Goal: Task Accomplishment & Management: Complete application form

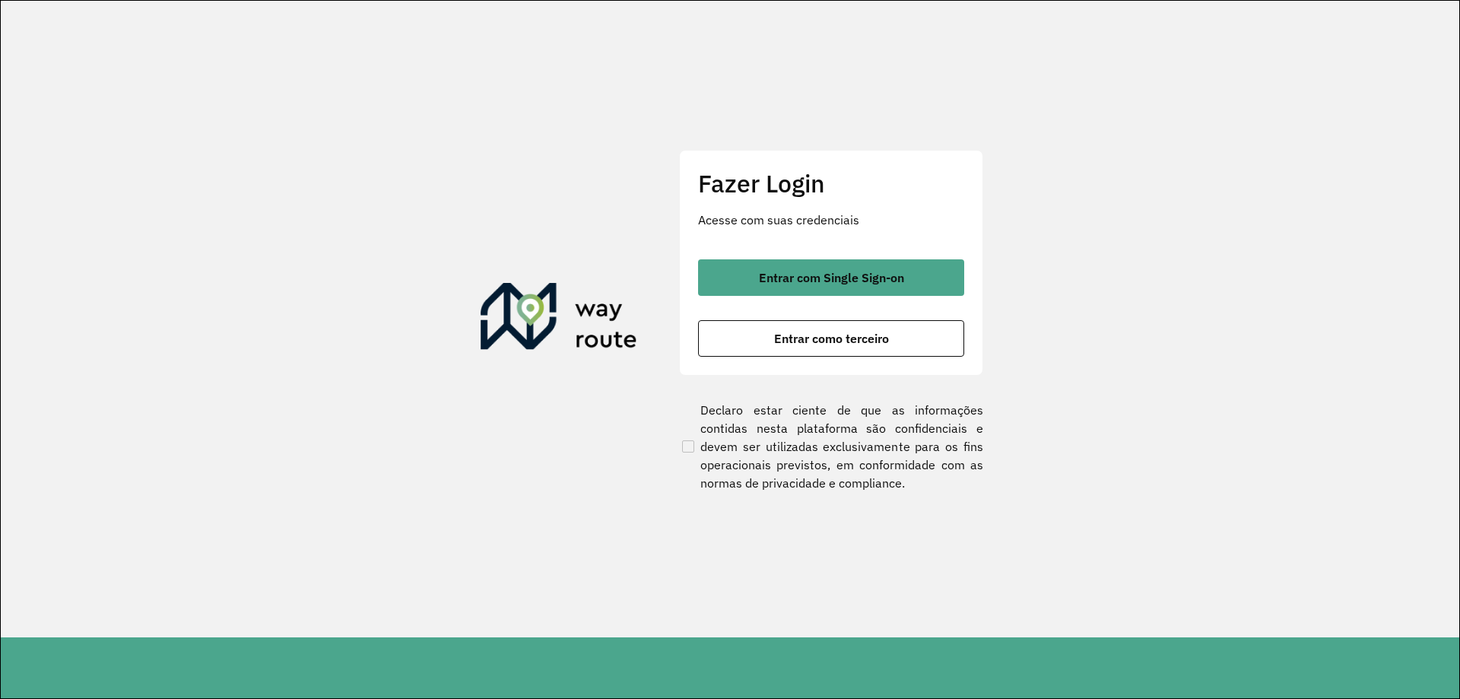
drag, startPoint x: 846, startPoint y: 269, endPoint x: 249, endPoint y: 8, distance: 651.9
click at [845, 269] on button "Entrar com Single Sign-on" at bounding box center [831, 277] width 266 height 36
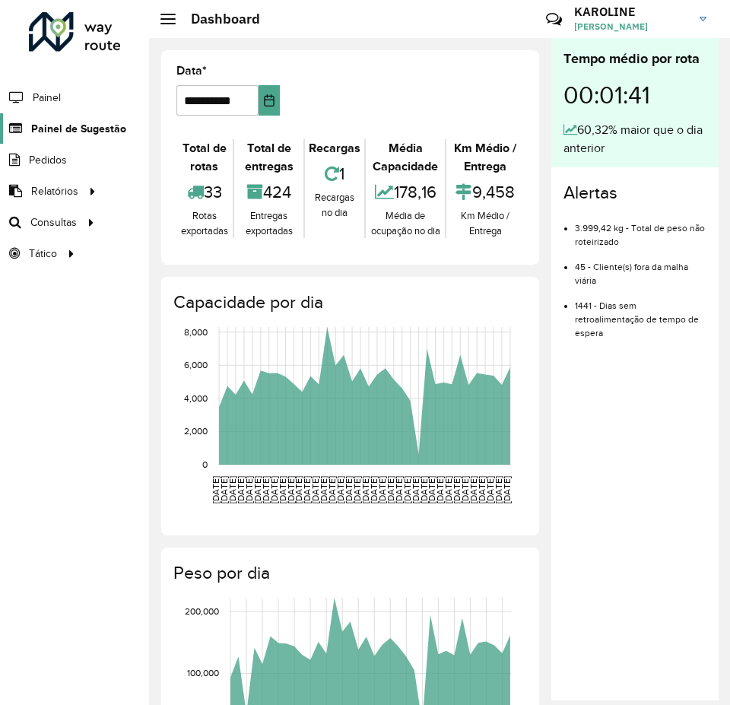
click at [98, 132] on span "Painel de Sugestão" at bounding box center [78, 129] width 95 height 16
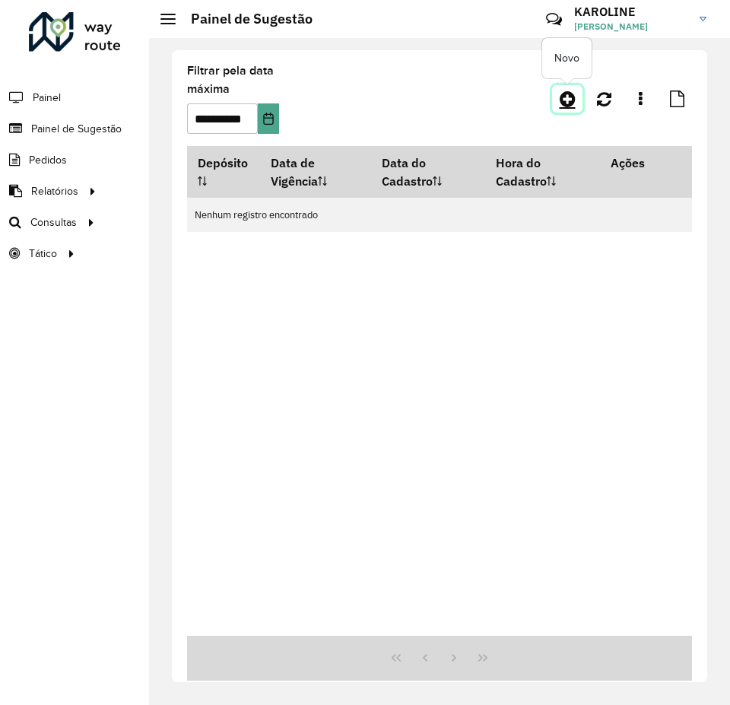
click at [567, 105] on icon at bounding box center [568, 99] width 16 height 18
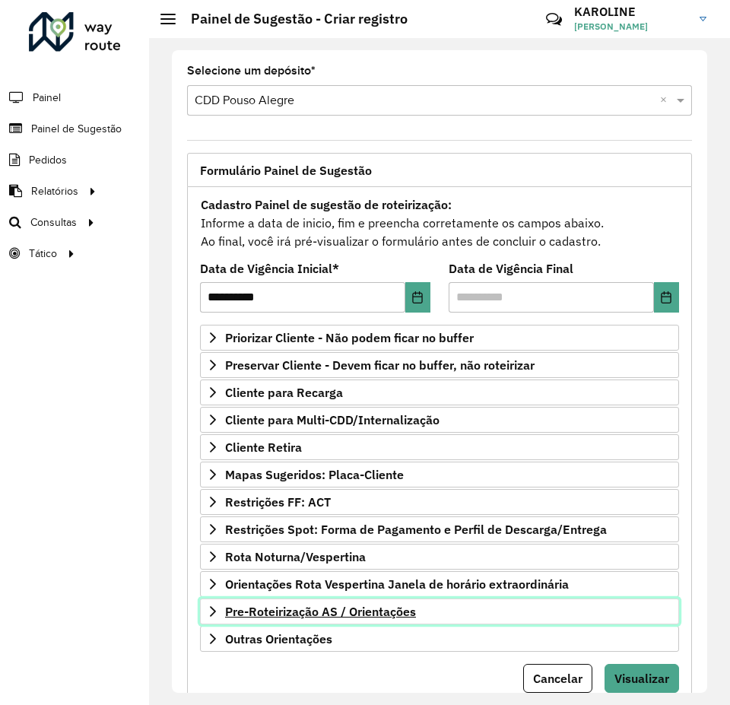
click at [216, 602] on link "Pre-Roteirização AS / Orientações" at bounding box center [439, 611] width 479 height 26
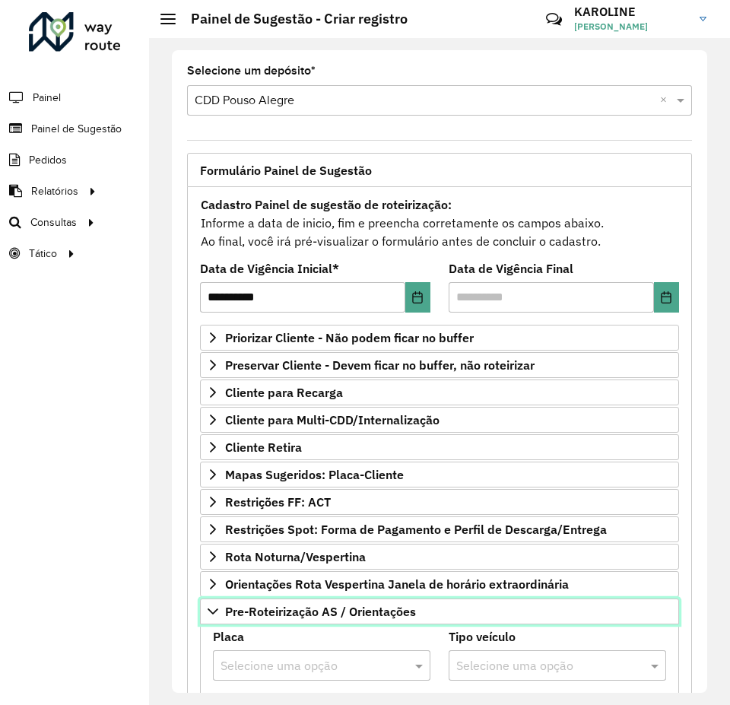
scroll to position [304, 0]
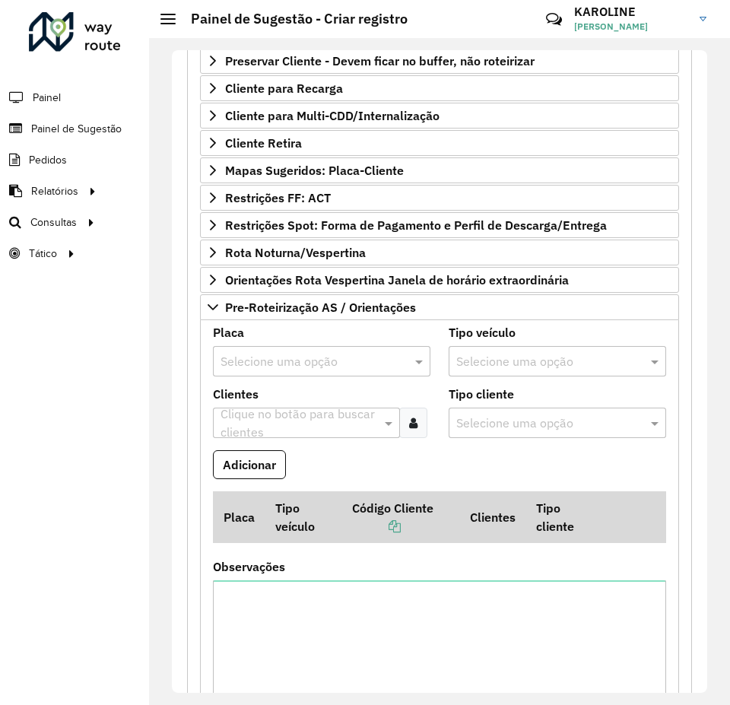
click at [321, 362] on input "text" at bounding box center [306, 362] width 172 height 18
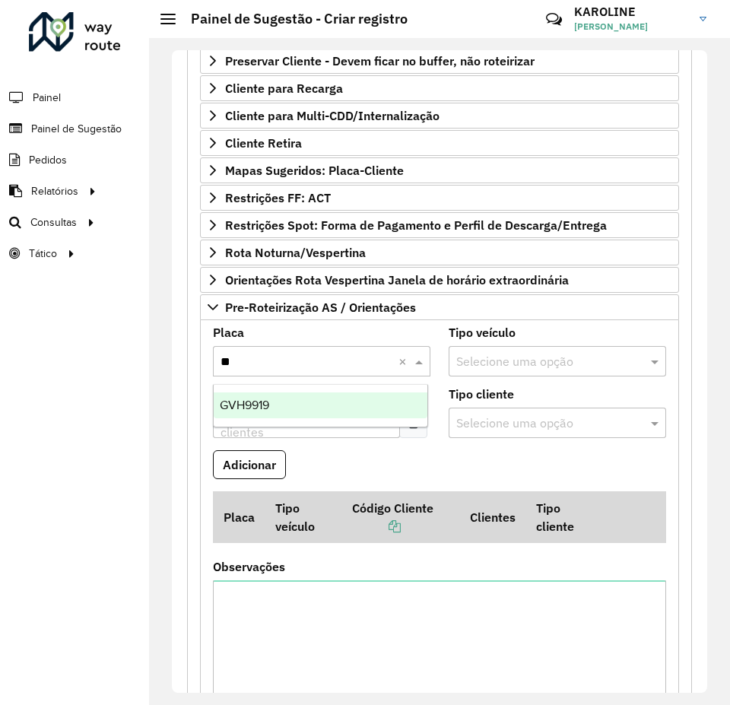
type input "***"
click at [275, 415] on div "GVH9919" at bounding box center [321, 405] width 214 height 26
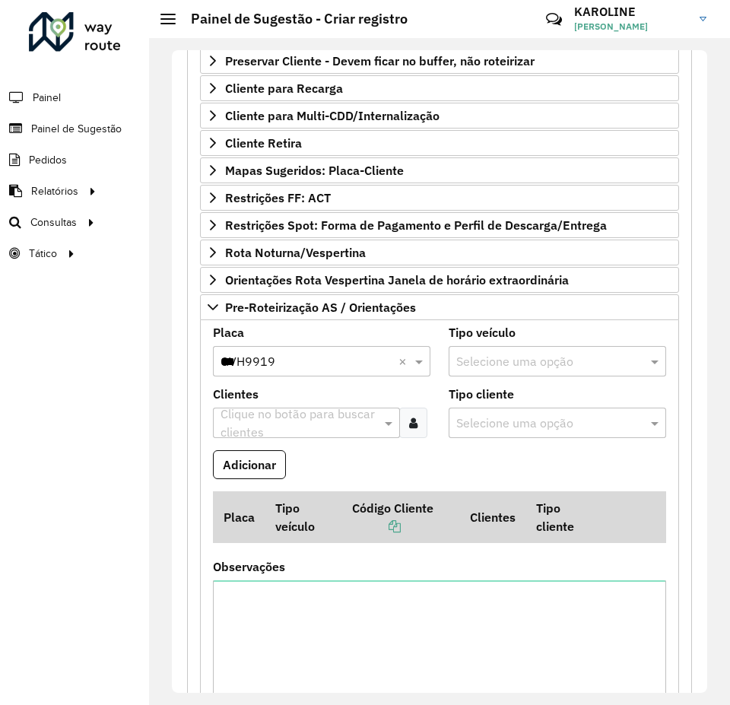
click at [414, 426] on icon at bounding box center [413, 423] width 8 height 12
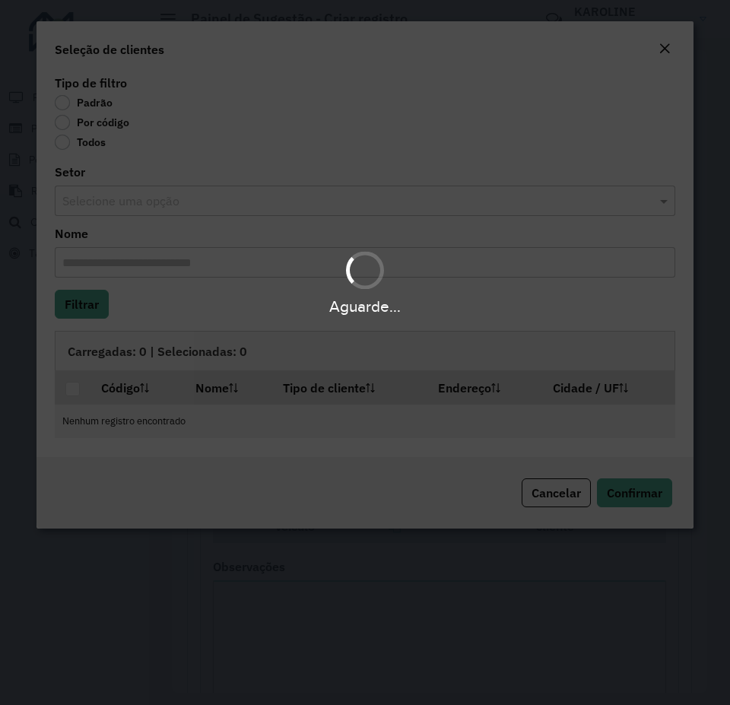
click at [68, 130] on div "Aguarde..." at bounding box center [365, 352] width 730 height 705
click at [93, 122] on div "Aguarde..." at bounding box center [365, 352] width 730 height 705
click at [97, 122] on div "Aguarde..." at bounding box center [365, 352] width 730 height 705
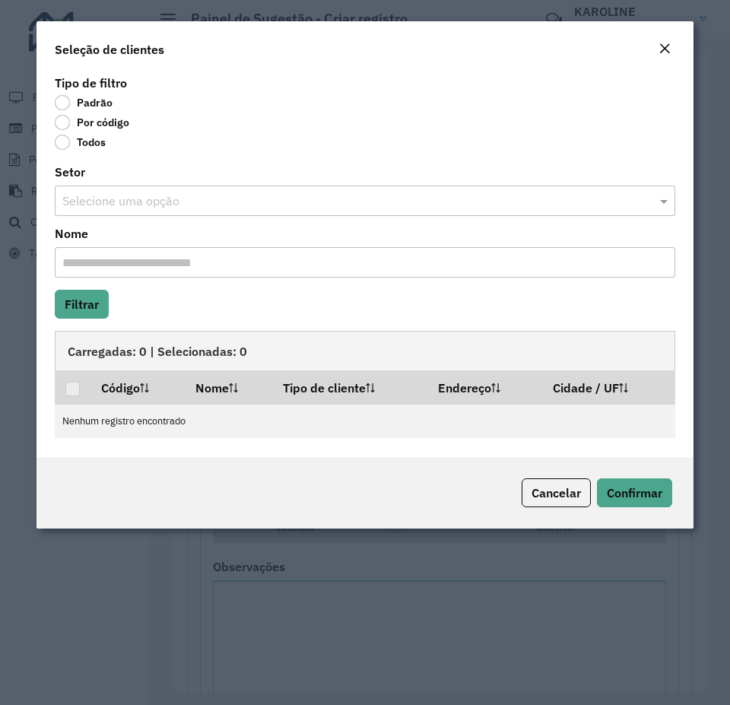
click at [63, 119] on label "Por código" at bounding box center [92, 122] width 75 height 15
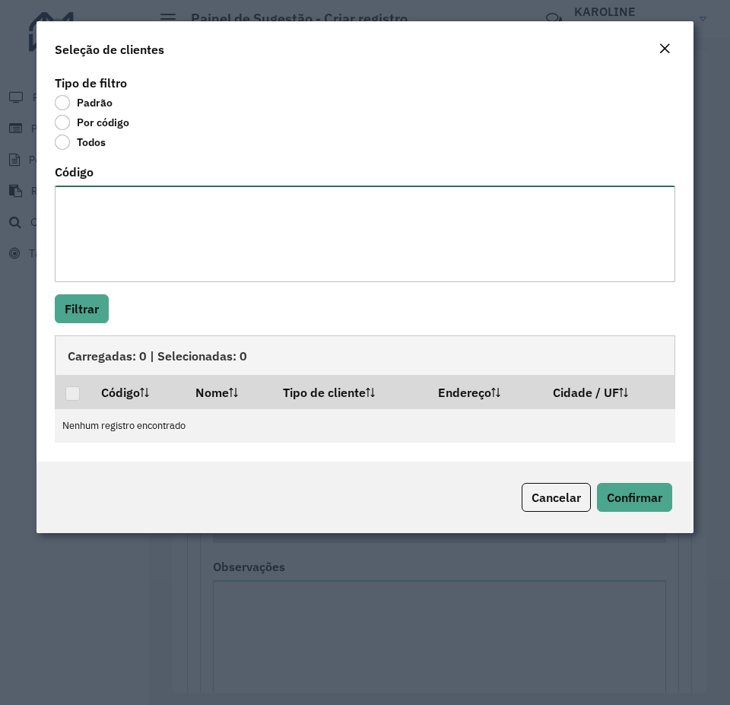
click at [102, 215] on textarea "Código" at bounding box center [365, 233] width 620 height 97
type textarea "***"
click at [95, 322] on button "Filtrar" at bounding box center [82, 308] width 54 height 29
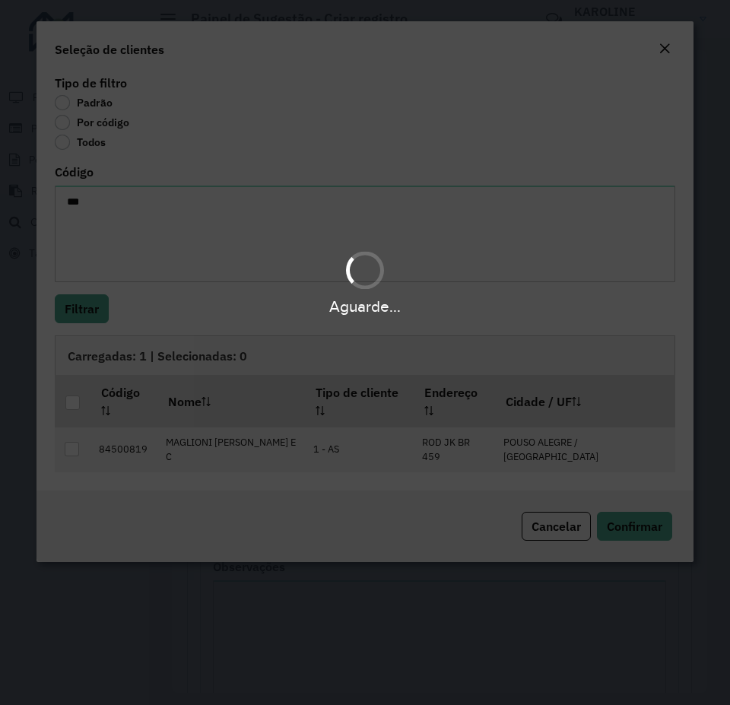
click at [73, 312] on div "Aguarde..." at bounding box center [365, 306] width 730 height 24
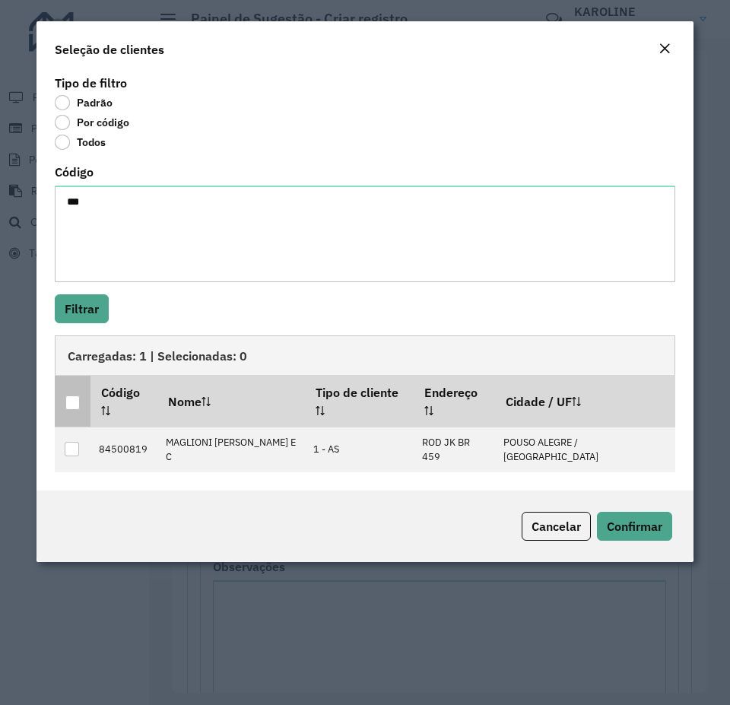
click at [71, 395] on div at bounding box center [72, 402] width 14 height 14
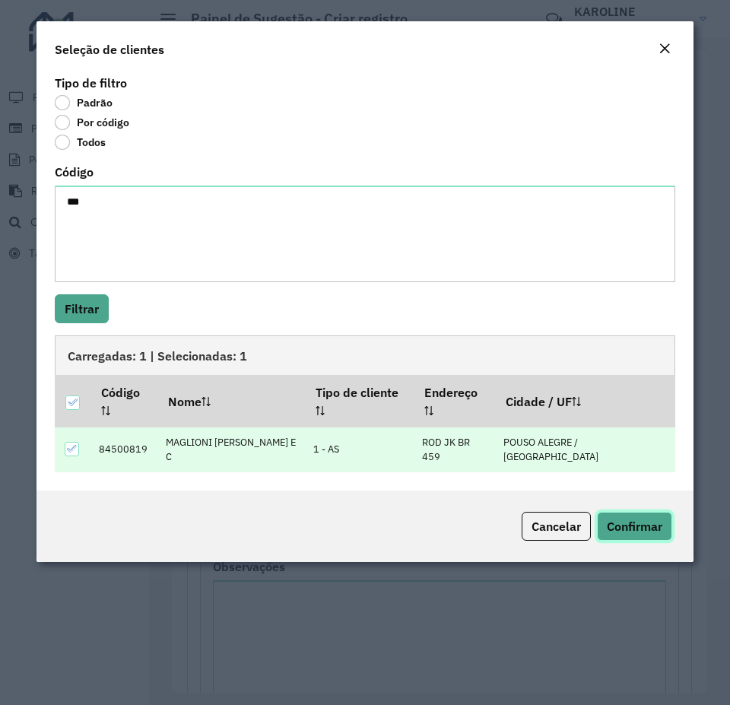
click at [650, 518] on span "Confirmar" at bounding box center [634, 525] width 55 height 15
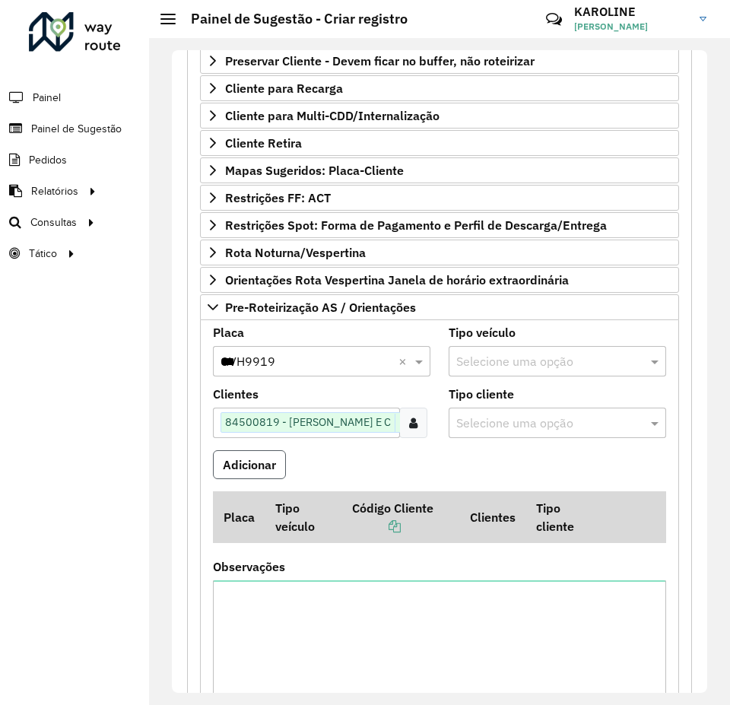
click at [247, 468] on button "Adicionar" at bounding box center [249, 464] width 73 height 29
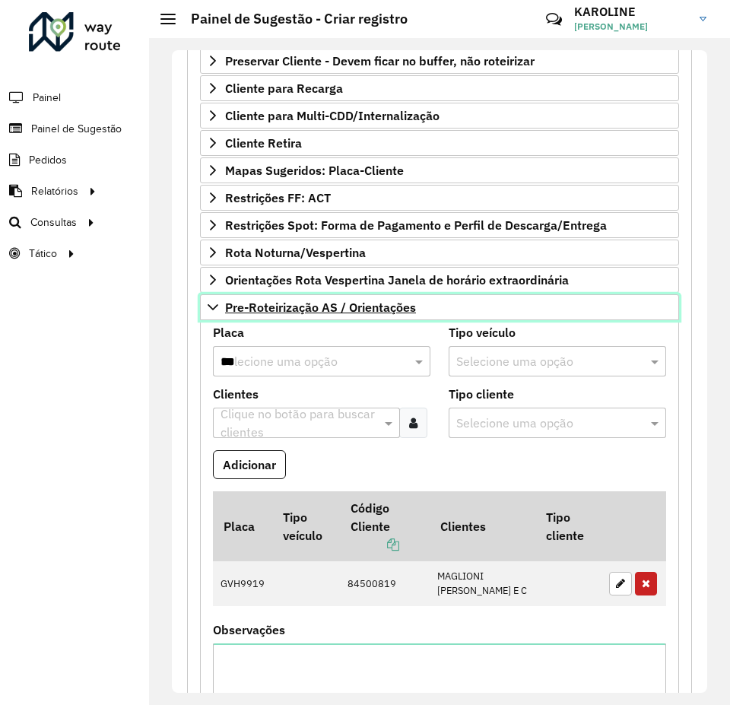
click at [217, 312] on icon at bounding box center [213, 307] width 12 height 12
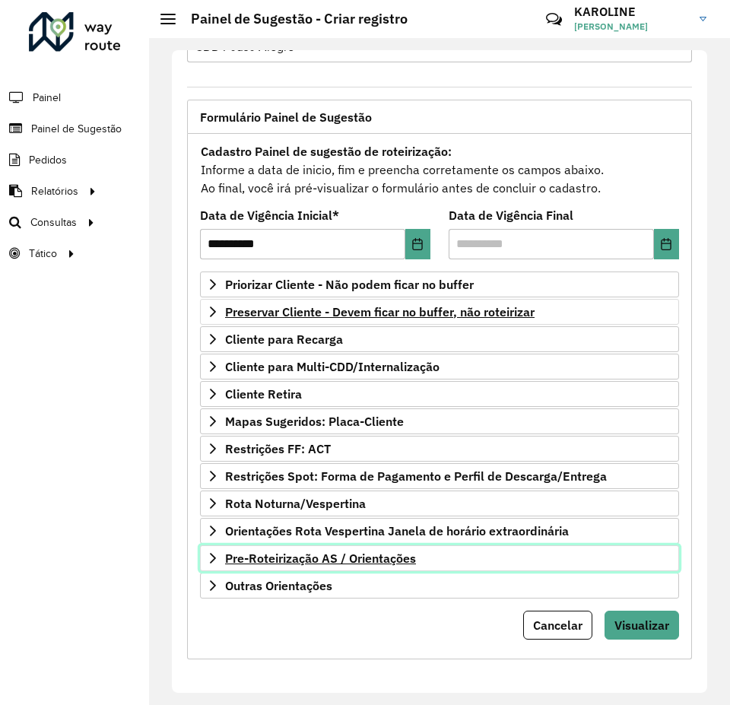
scroll to position [53, 0]
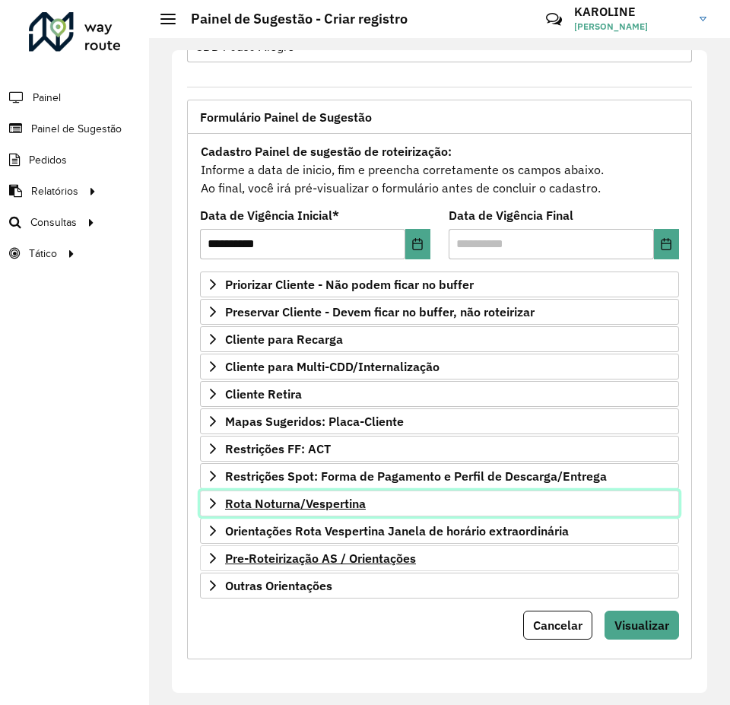
click at [208, 502] on icon at bounding box center [213, 503] width 12 height 12
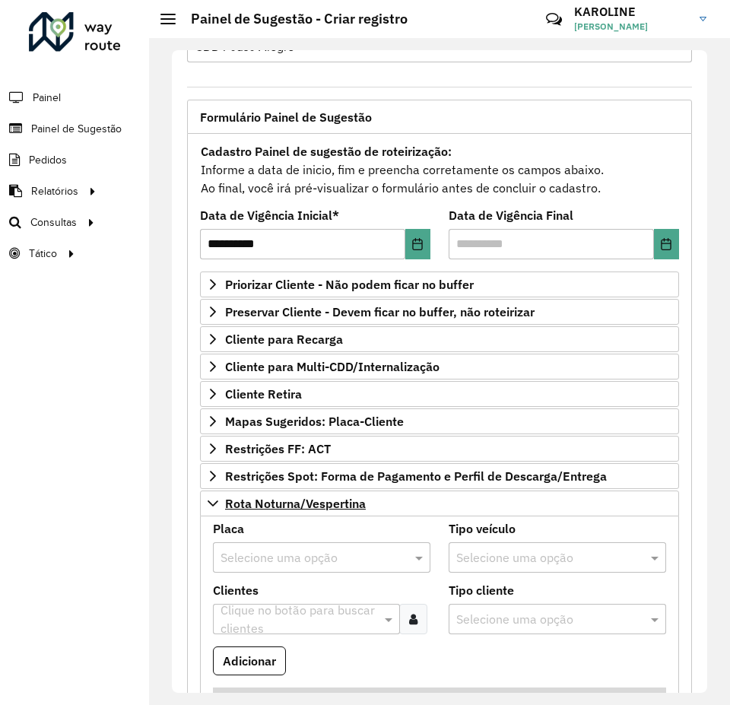
click at [259, 570] on div "Selecione uma opção" at bounding box center [321, 557] width 217 height 30
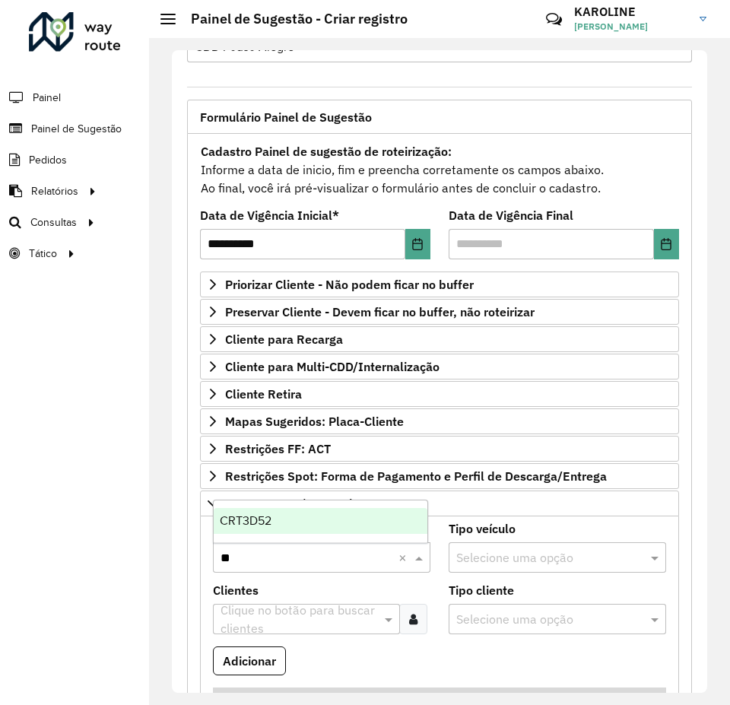
type input "***"
click at [249, 525] on span "CRT3D52" at bounding box center [246, 520] width 52 height 13
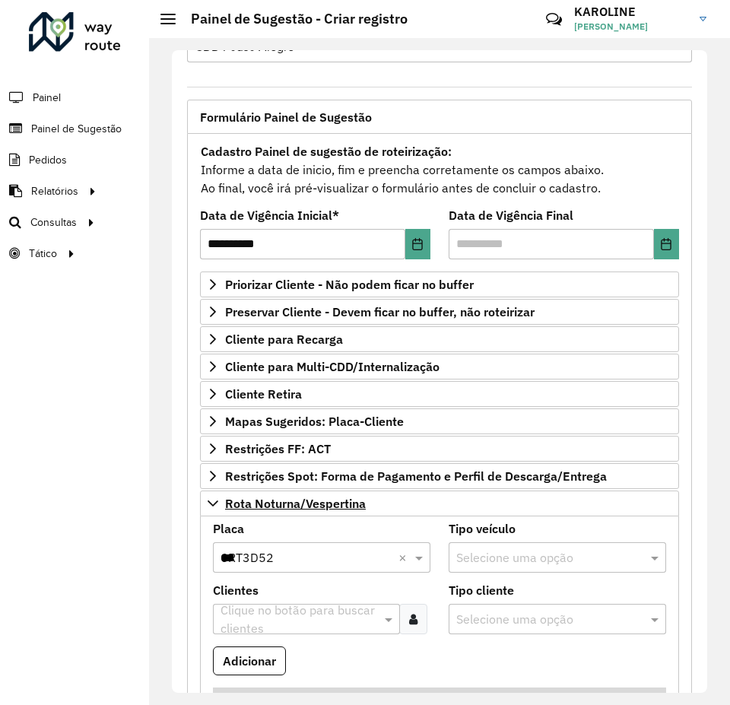
click at [407, 627] on div at bounding box center [413, 619] width 28 height 30
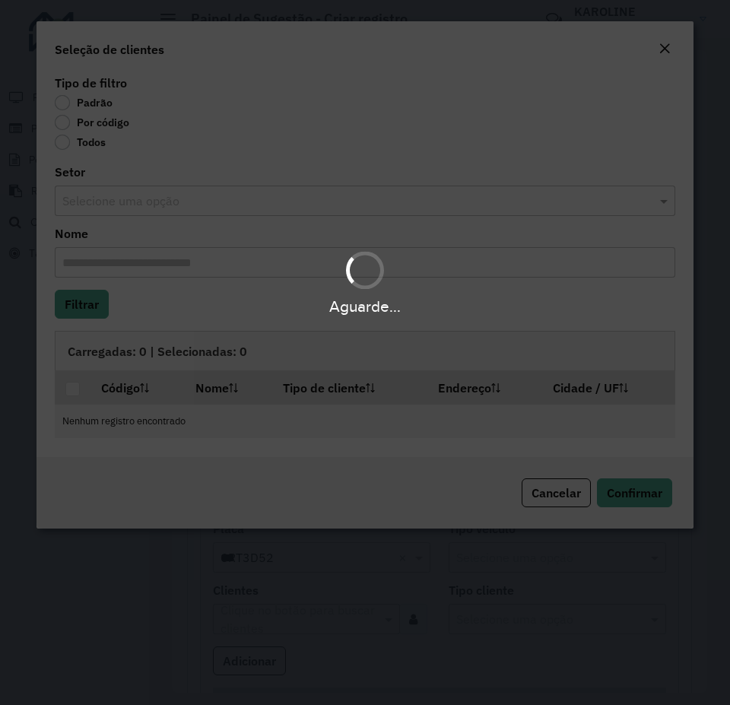
click at [87, 111] on div "Aguarde..." at bounding box center [365, 352] width 730 height 705
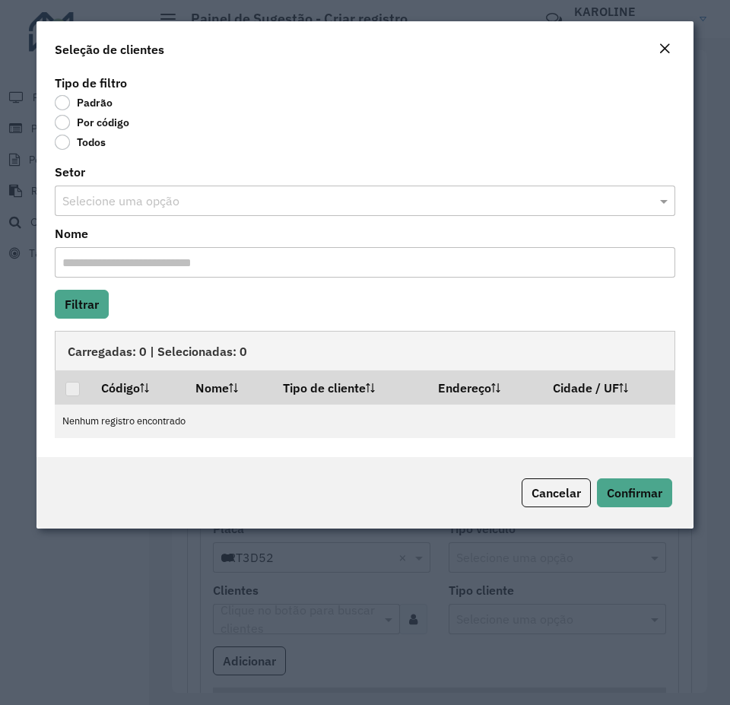
click at [65, 123] on label "Por código" at bounding box center [92, 122] width 75 height 15
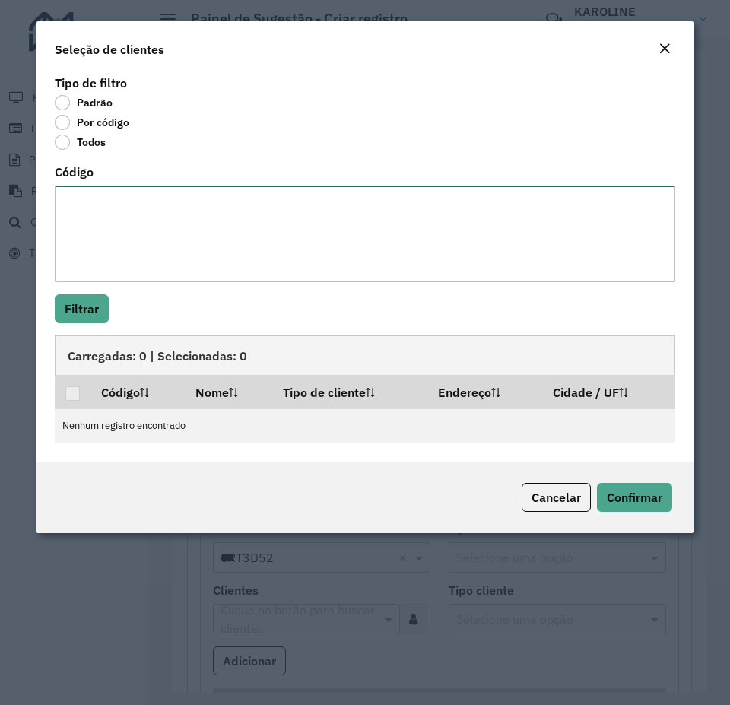
click at [97, 217] on textarea "Código" at bounding box center [365, 233] width 620 height 97
click at [154, 195] on textarea "Código" at bounding box center [365, 233] width 620 height 97
paste textarea "**** **** **** ***** ***** ***** ***** ***** *****"
type textarea "**** **** **** ***** ***** ***** ***** ***** *****"
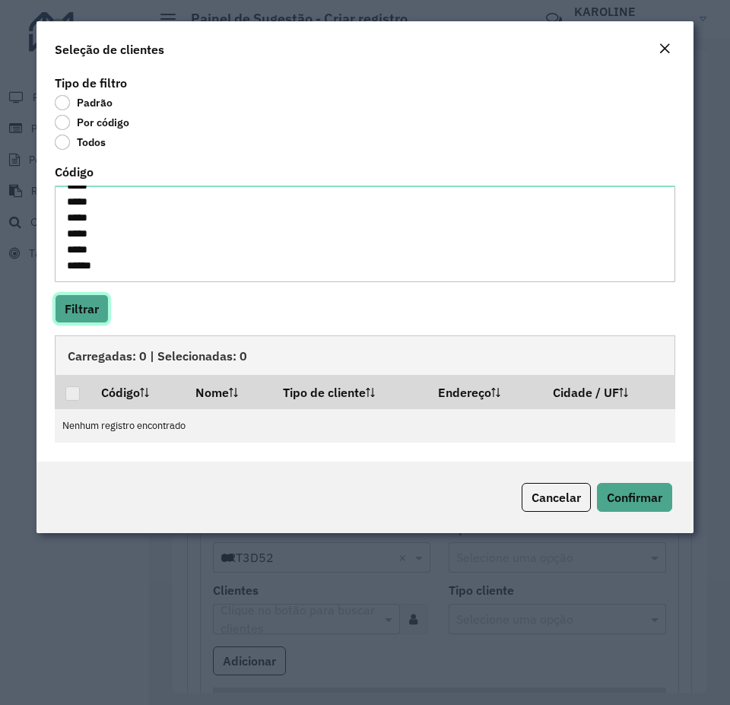
click at [70, 308] on button "Filtrar" at bounding box center [82, 308] width 54 height 29
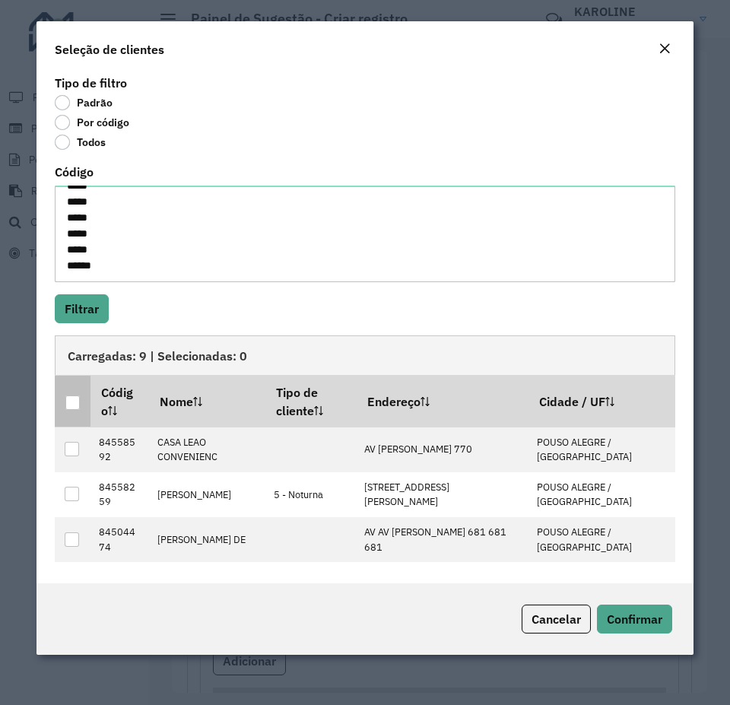
click at [75, 399] on div at bounding box center [72, 402] width 14 height 14
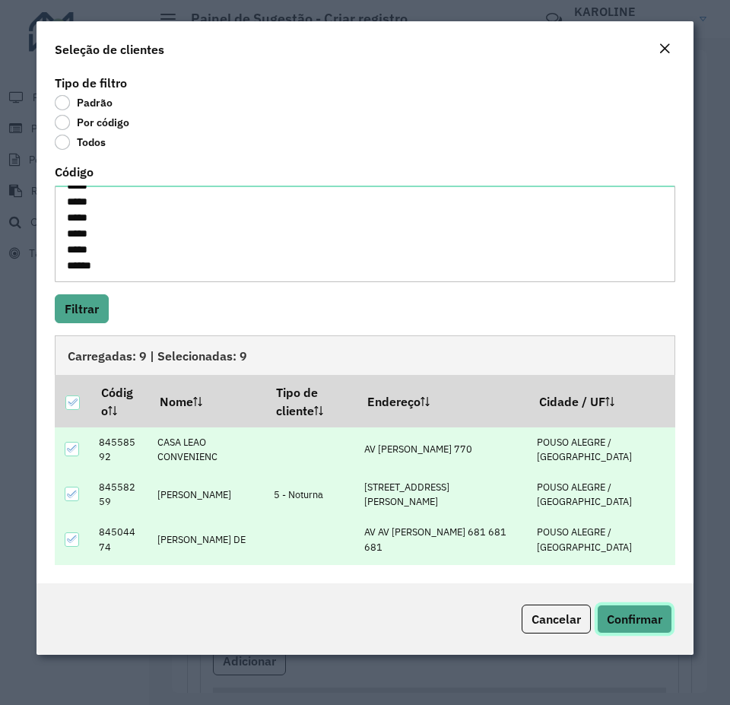
click at [650, 616] on span "Confirmar" at bounding box center [634, 618] width 55 height 15
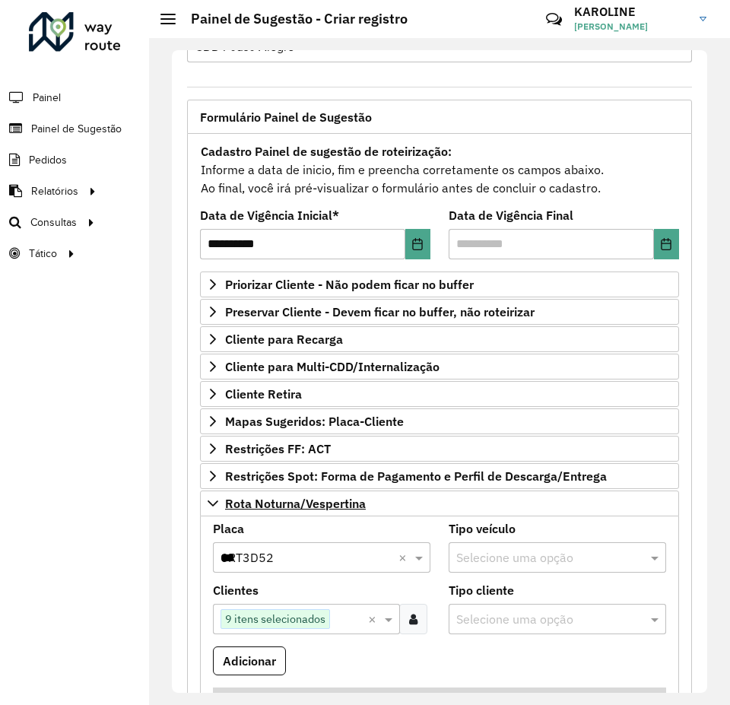
scroll to position [357, 0]
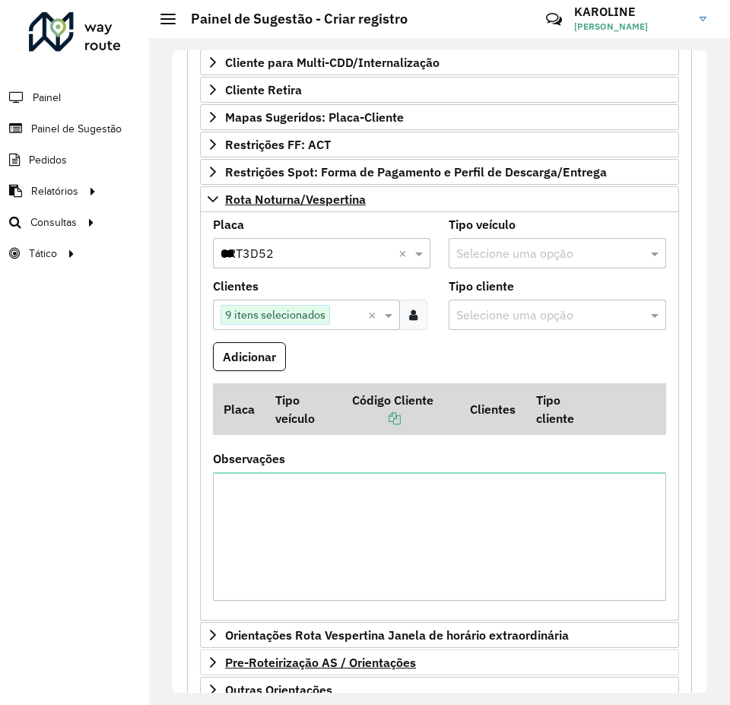
click at [256, 339] on formly-field "Clientes Clique no botão para buscar clientes 9 itens selecionados ×" at bounding box center [322, 312] width 236 height 62
click at [252, 356] on button "Adicionar" at bounding box center [249, 356] width 73 height 29
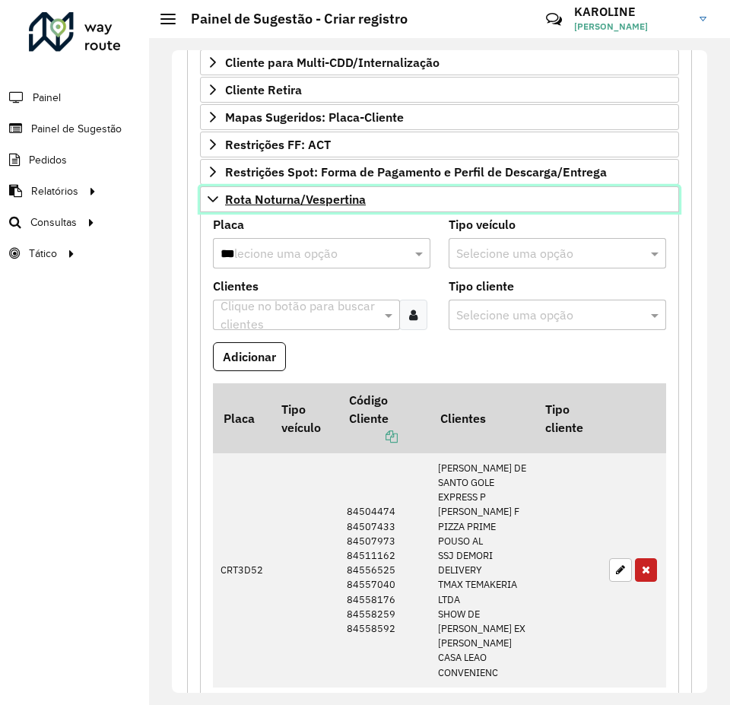
click at [214, 201] on icon at bounding box center [213, 199] width 12 height 12
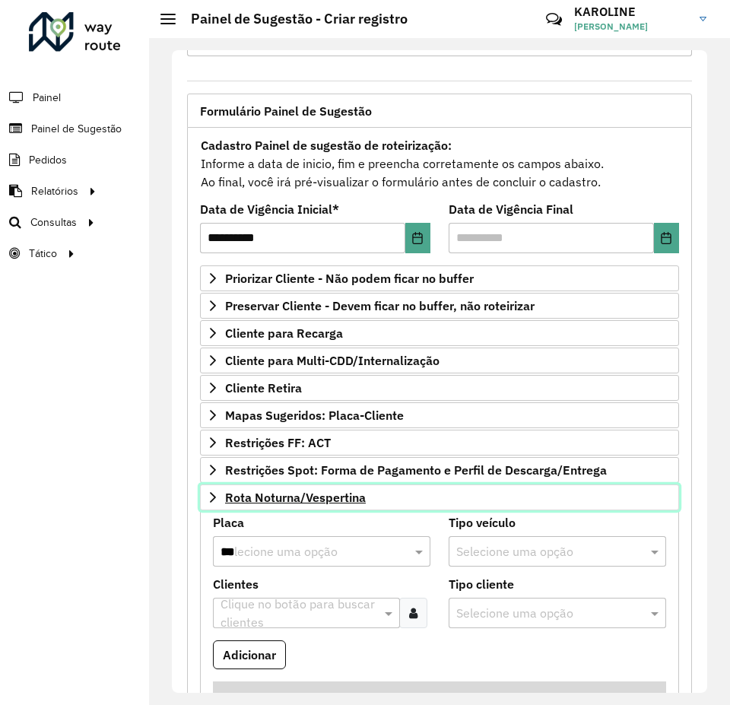
scroll to position [53, 0]
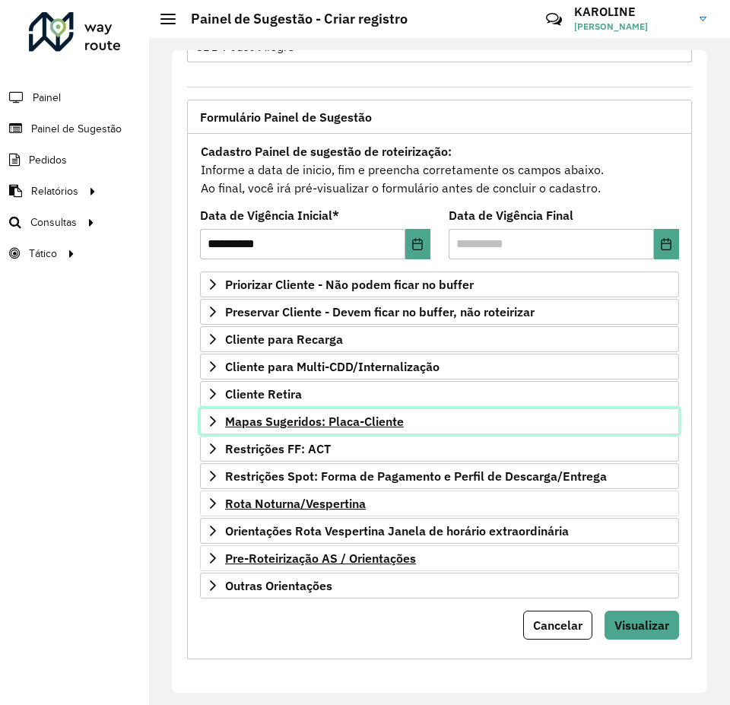
click at [212, 413] on link "Mapas Sugeridos: Placa-Cliente" at bounding box center [439, 421] width 479 height 26
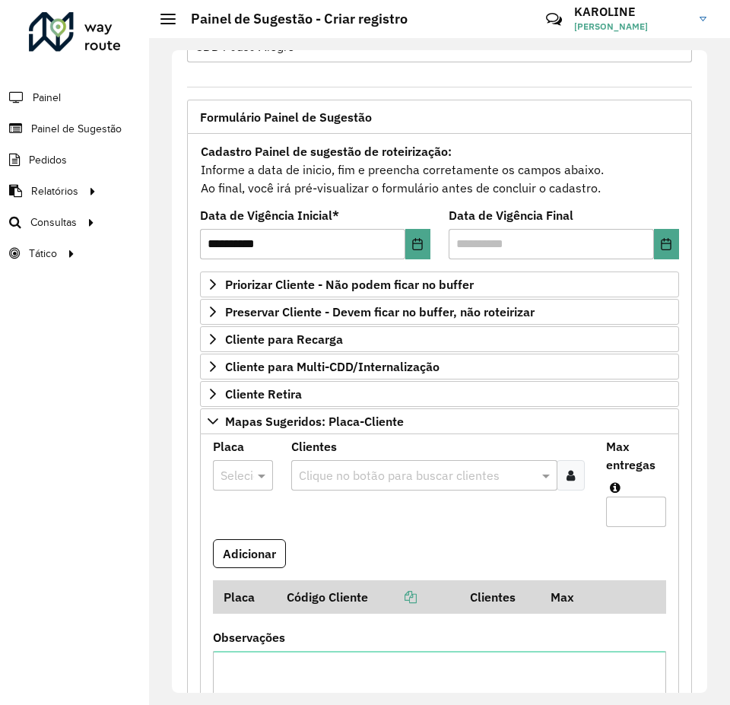
click at [244, 471] on div at bounding box center [243, 475] width 60 height 20
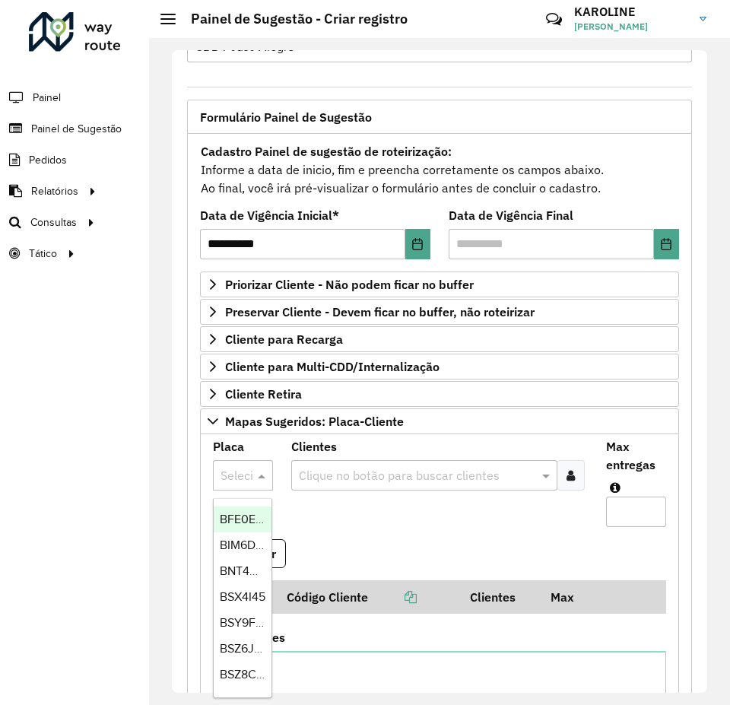
type input "*"
type input "***"
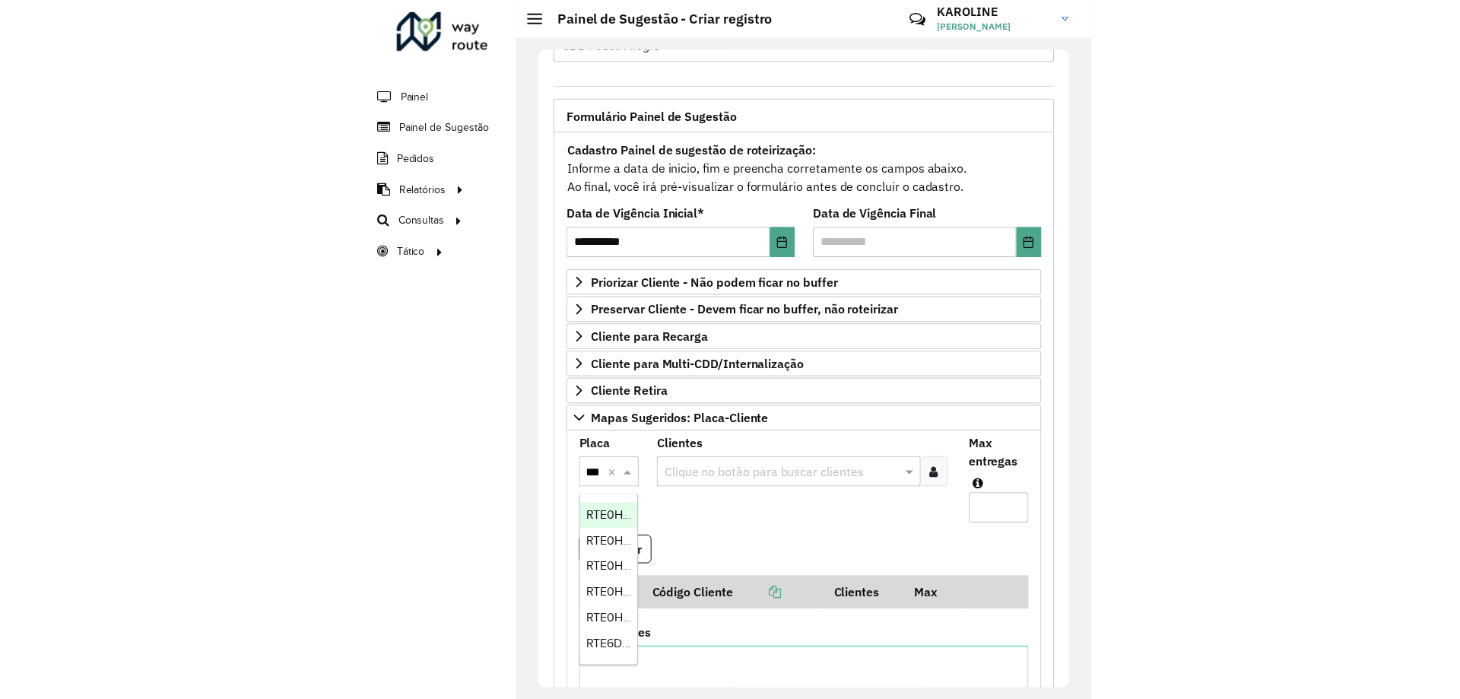
scroll to position [0, 0]
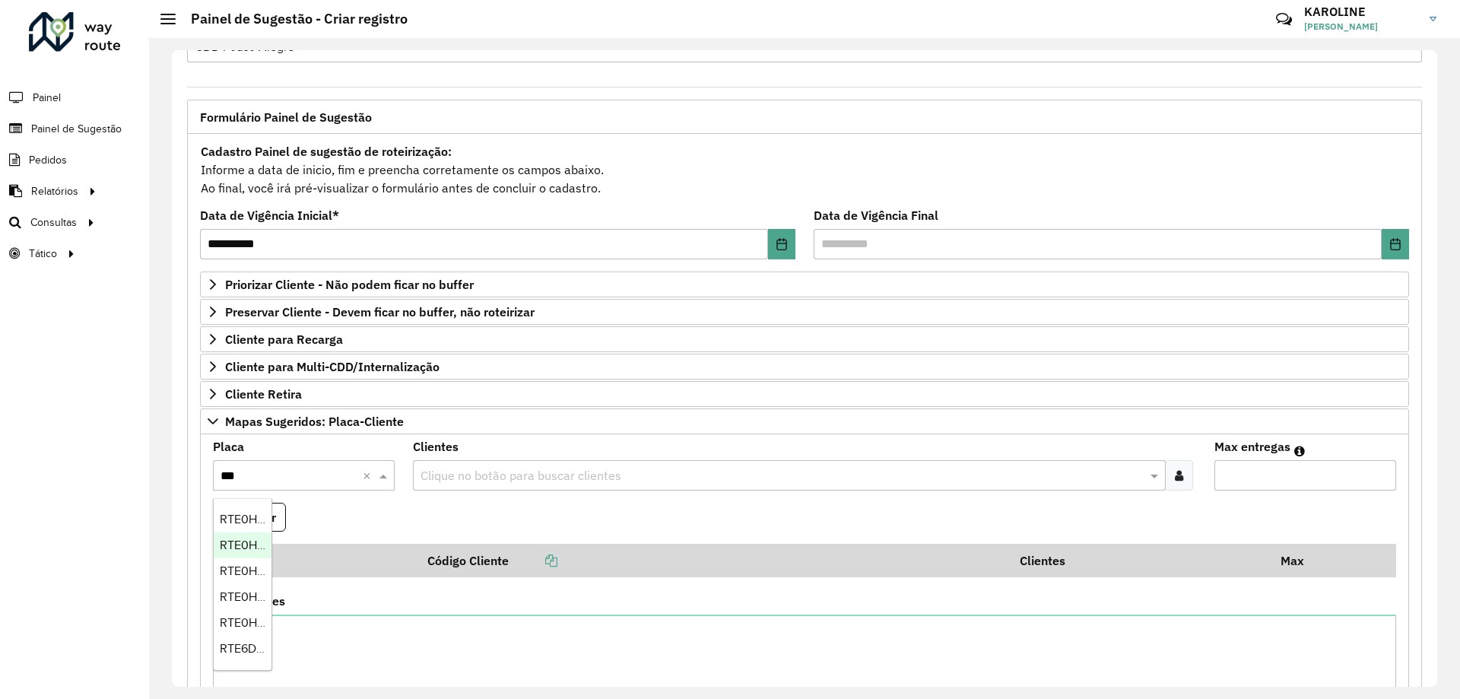
click at [231, 548] on span "RTE0H22" at bounding box center [245, 544] width 51 height 13
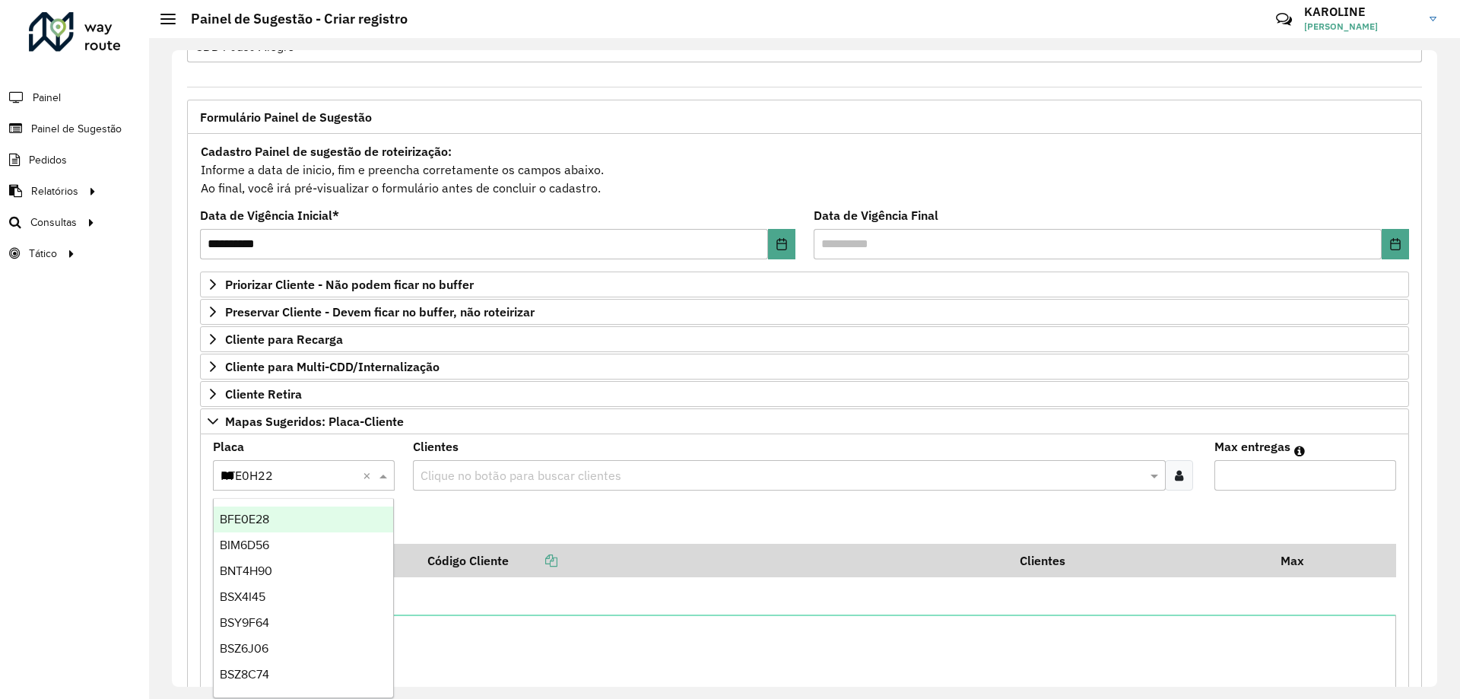
click at [290, 468] on input "***" at bounding box center [287, 476] width 135 height 18
click at [304, 468] on input "***" at bounding box center [287, 476] width 135 height 18
type input "***"
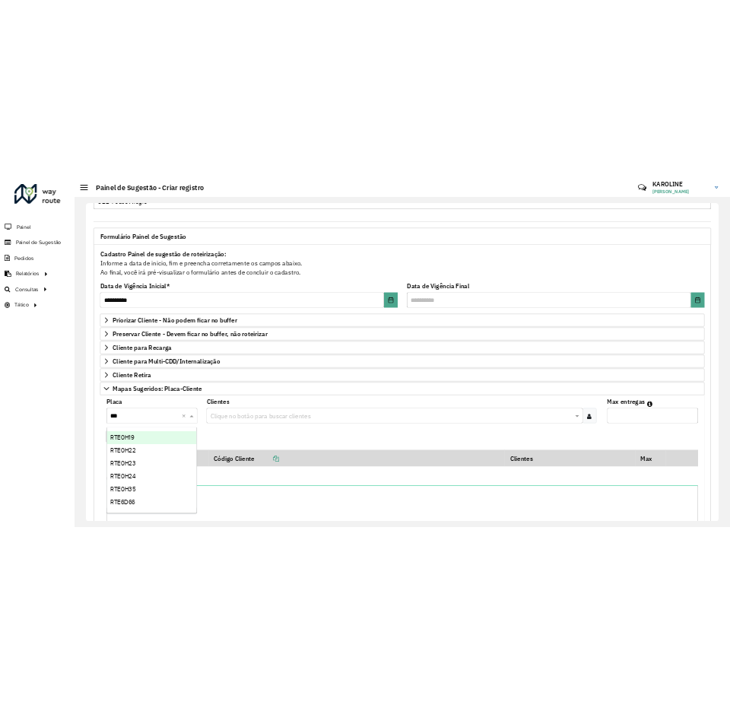
scroll to position [0, 0]
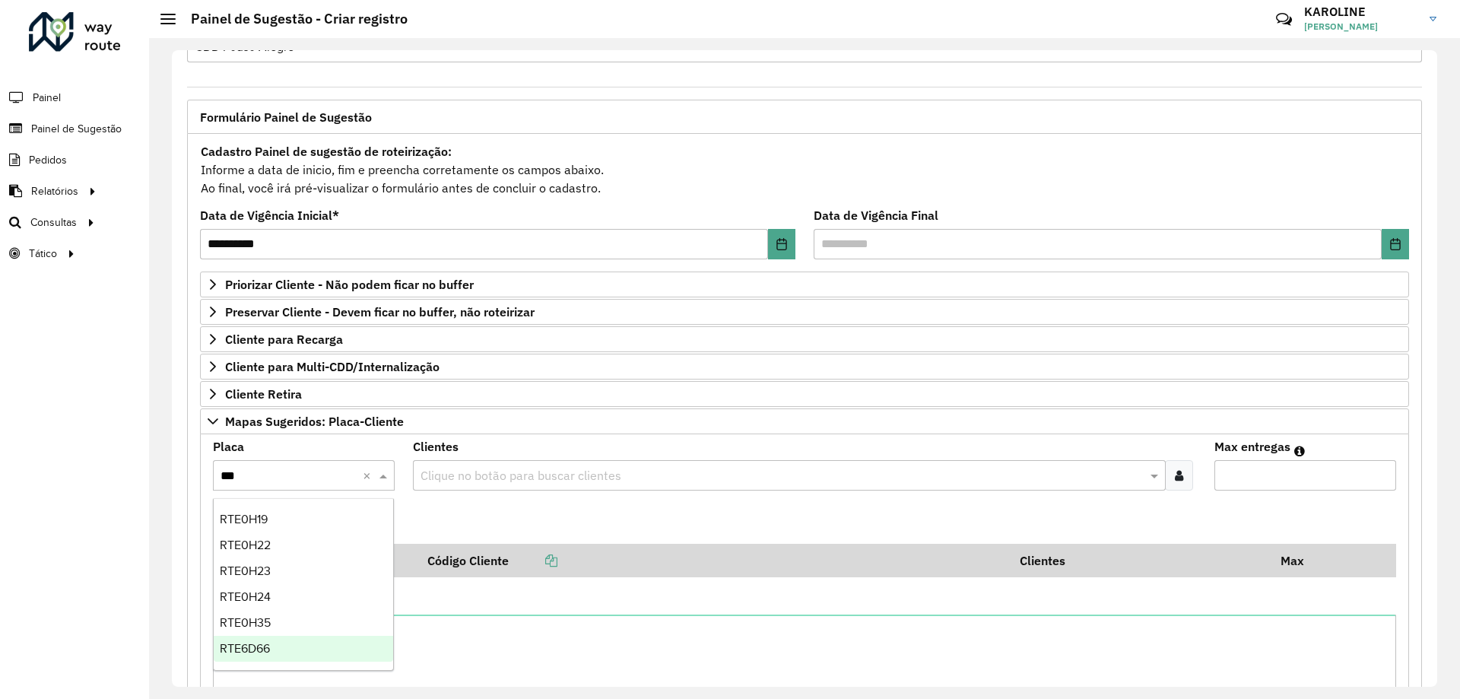
click at [309, 644] on div "RTE6D66" at bounding box center [303, 649] width 179 height 26
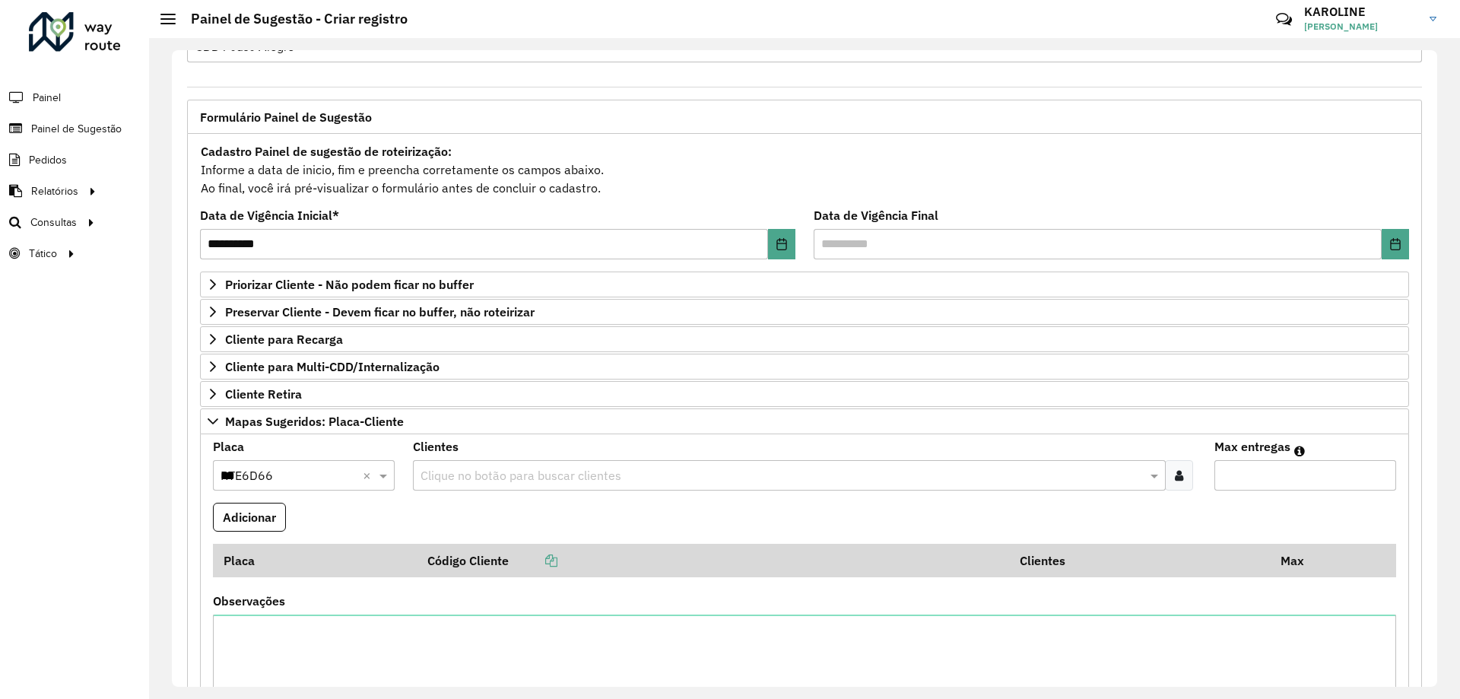
click at [1183, 478] on div at bounding box center [1179, 475] width 28 height 30
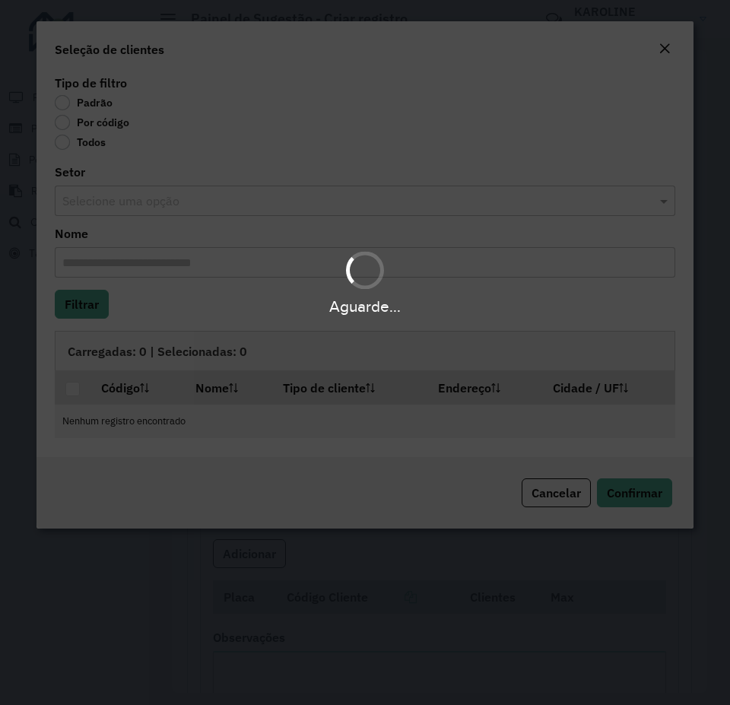
click at [131, 139] on div "Aguarde..." at bounding box center [365, 352] width 730 height 705
click at [78, 122] on div "Aguarde..." at bounding box center [365, 352] width 730 height 705
click at [68, 122] on div "Aguarde..." at bounding box center [365, 352] width 730 height 705
click at [61, 116] on div "Aguarde..." at bounding box center [365, 352] width 730 height 705
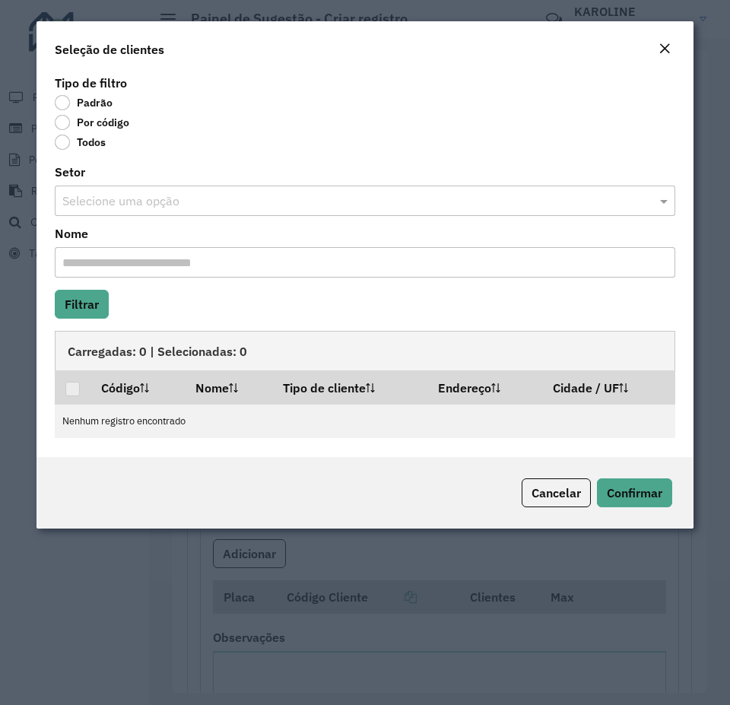
click at [70, 126] on label "Por código" at bounding box center [92, 122] width 75 height 15
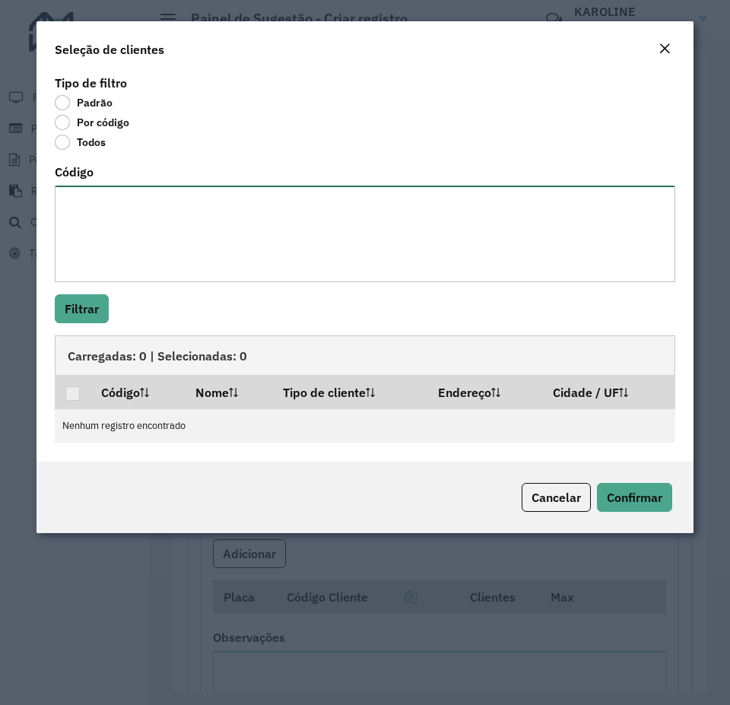
click at [144, 211] on textarea "Código" at bounding box center [365, 233] width 620 height 97
paste textarea "***** ***** ***** ***** **** ***** ***** ***** **** **** ****"
type textarea "***** ***** ***** ***** **** ***** ***** ***** **** **** ****"
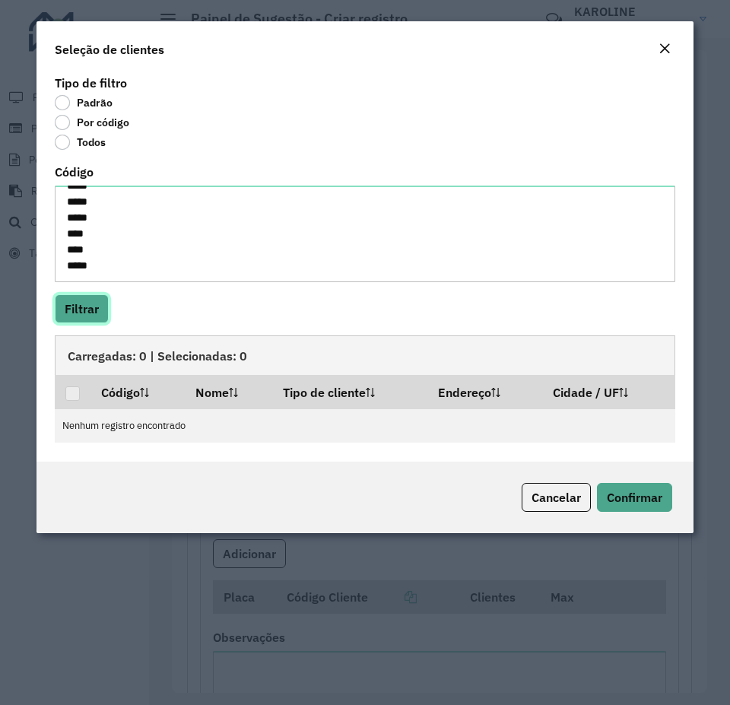
click at [85, 300] on button "Filtrar" at bounding box center [82, 308] width 54 height 29
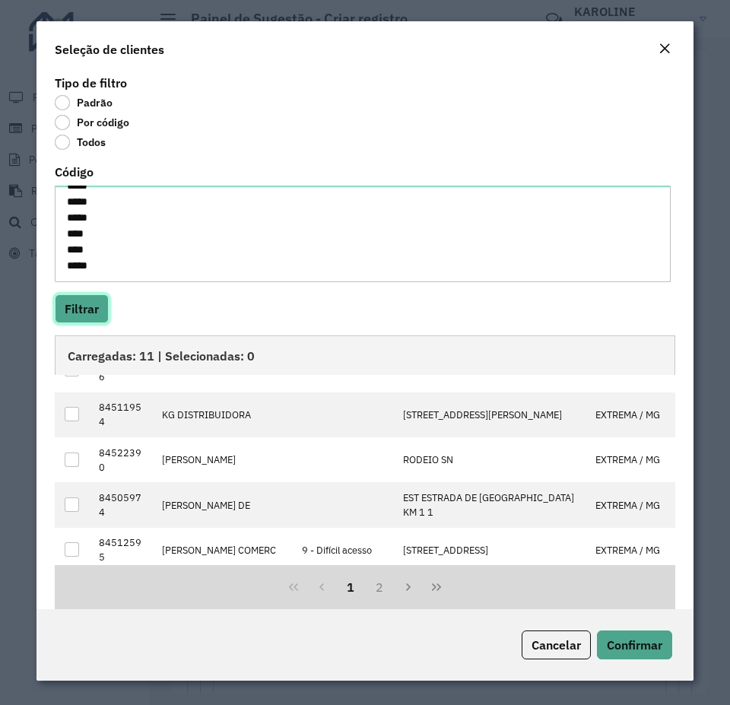
scroll to position [0, 0]
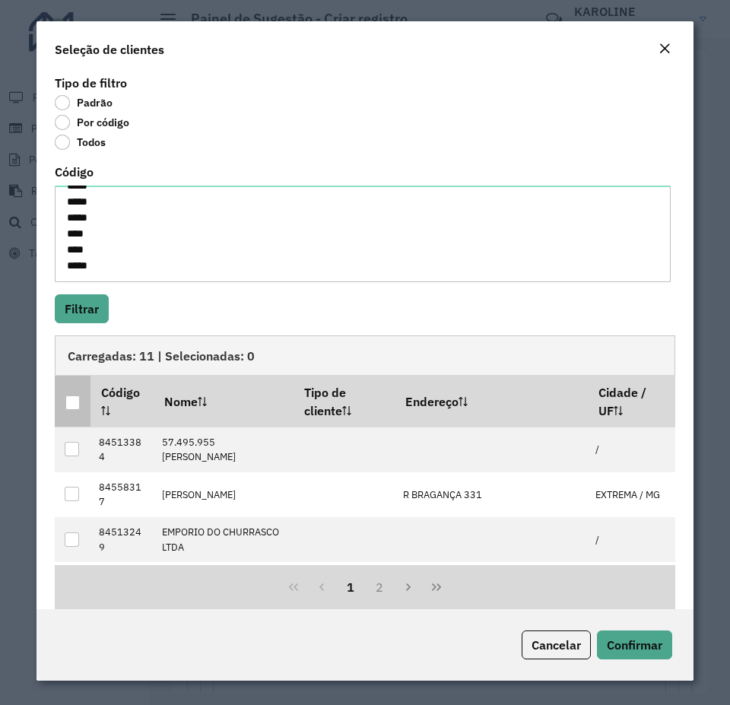
click at [62, 404] on th at bounding box center [73, 401] width 36 height 51
click at [71, 409] on div at bounding box center [72, 402] width 14 height 14
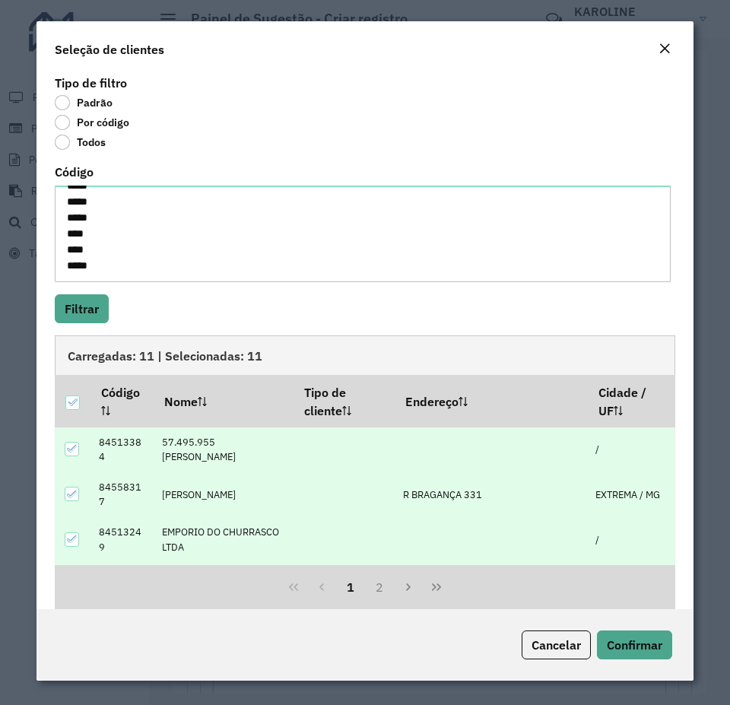
scroll to position [215, 0]
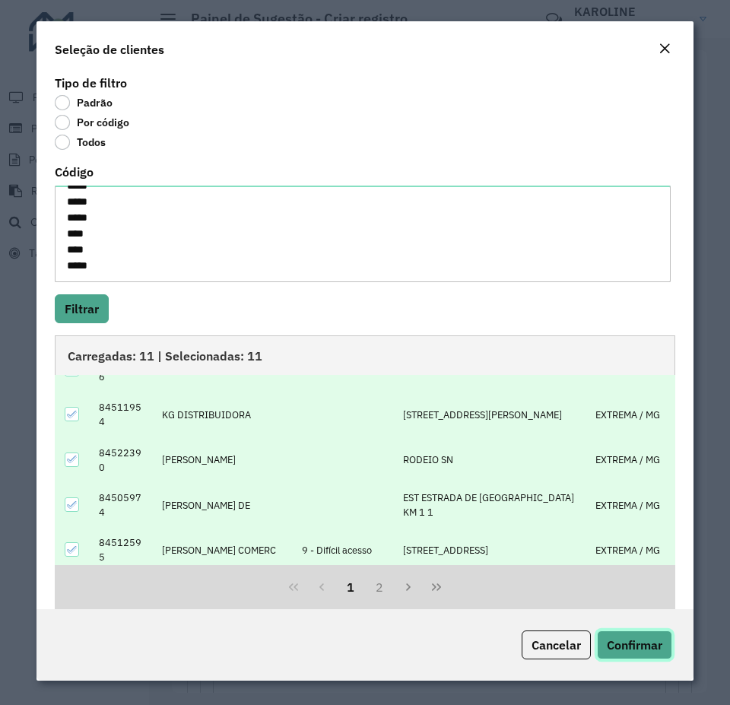
click at [632, 642] on span "Confirmar" at bounding box center [634, 644] width 55 height 15
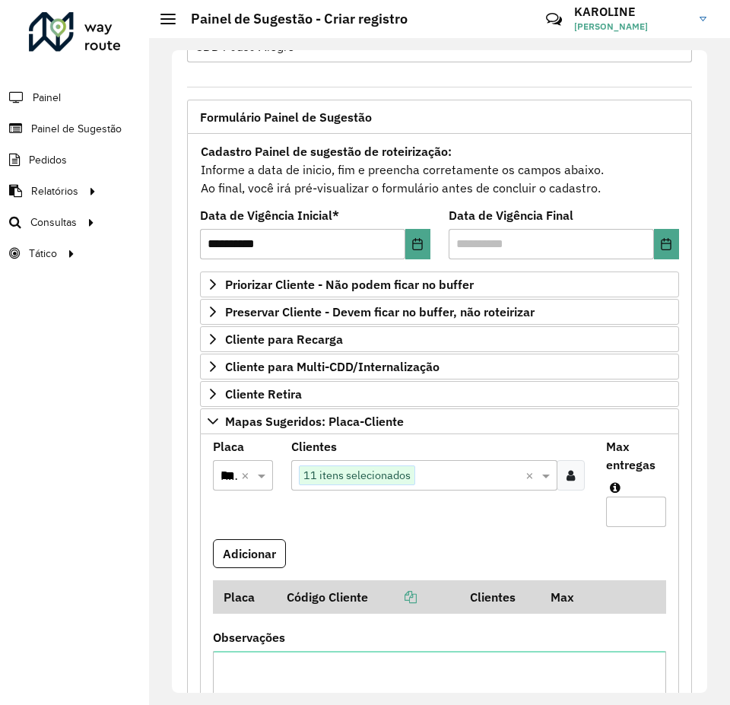
click at [642, 509] on input "Max entregas" at bounding box center [636, 511] width 60 height 30
type input "**"
click at [255, 553] on button "Adicionar" at bounding box center [249, 553] width 73 height 29
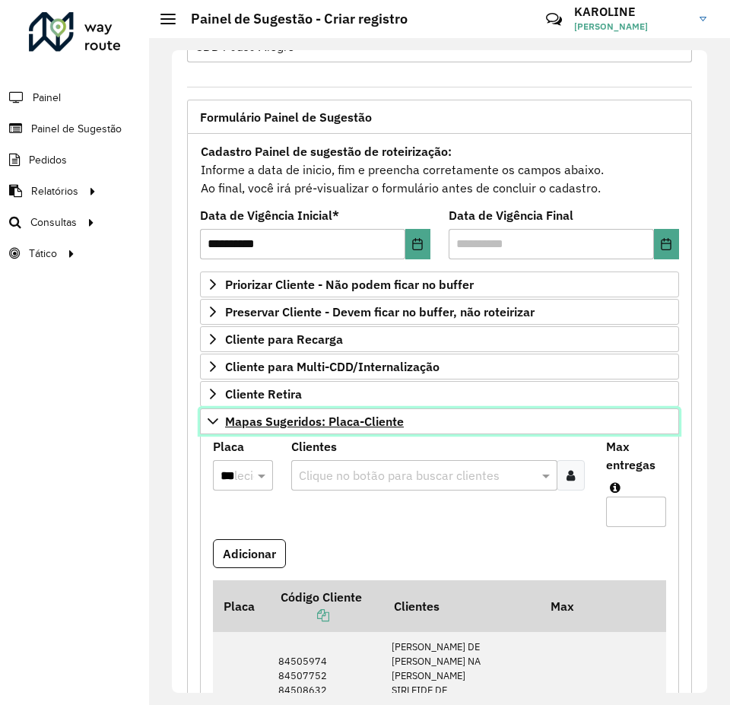
click at [211, 423] on icon at bounding box center [213, 421] width 12 height 12
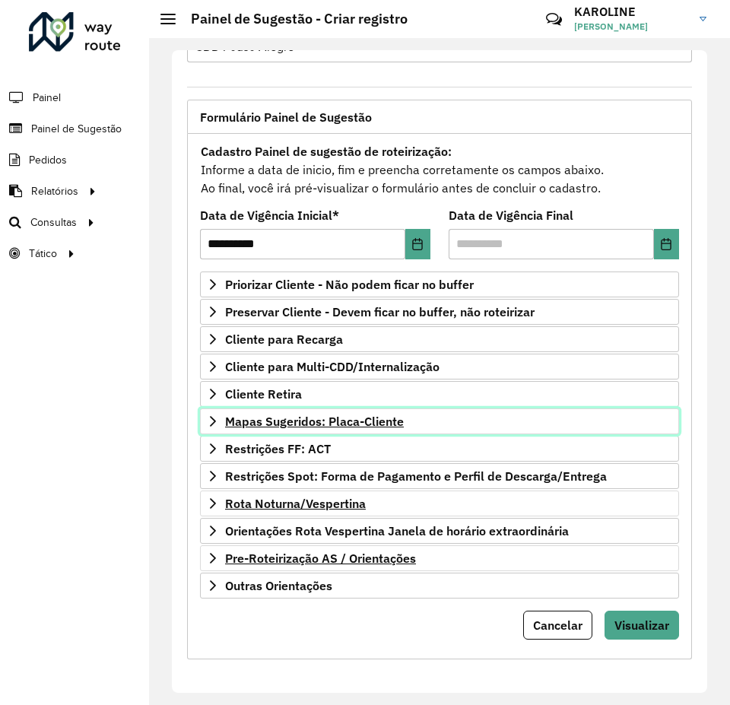
click at [208, 421] on icon at bounding box center [213, 421] width 12 height 12
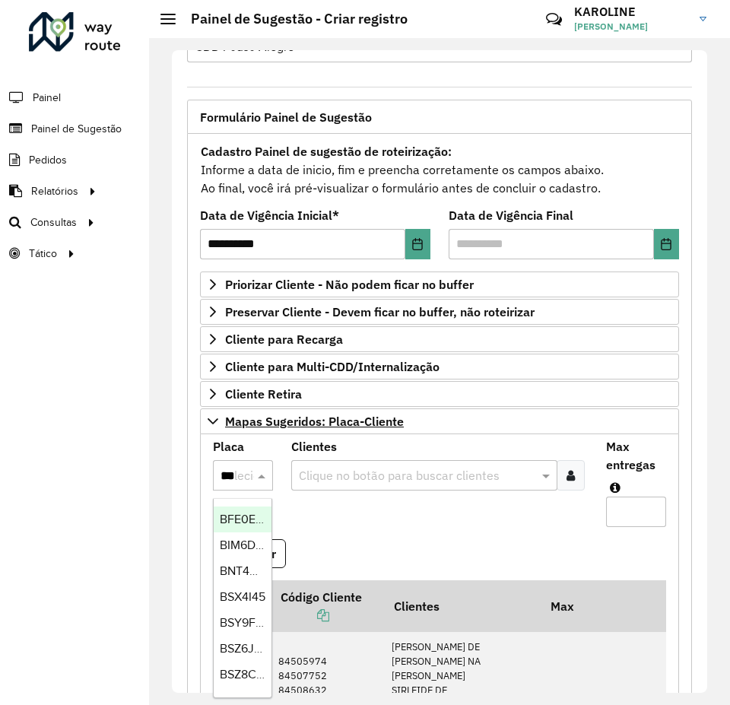
click at [227, 476] on input "***" at bounding box center [227, 476] width 14 height 18
type input "***"
click at [241, 519] on span "GIR0E76" at bounding box center [243, 518] width 46 height 13
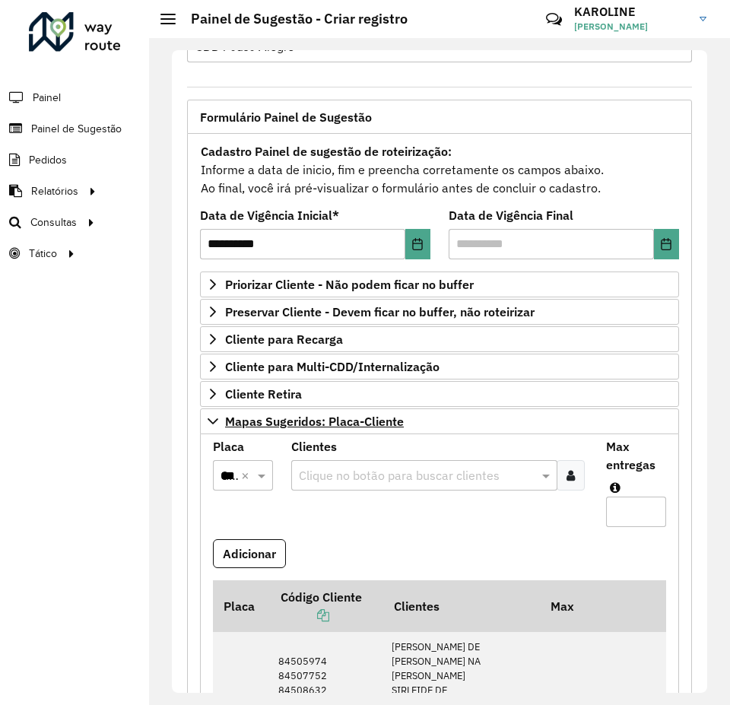
click at [571, 472] on icon at bounding box center [570, 475] width 8 height 12
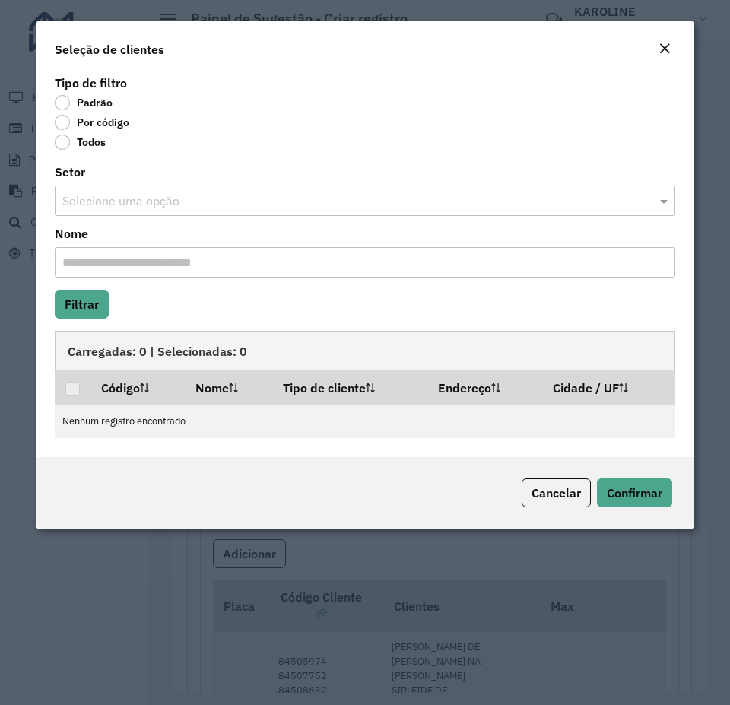
click at [60, 119] on label "Por código" at bounding box center [92, 122] width 75 height 15
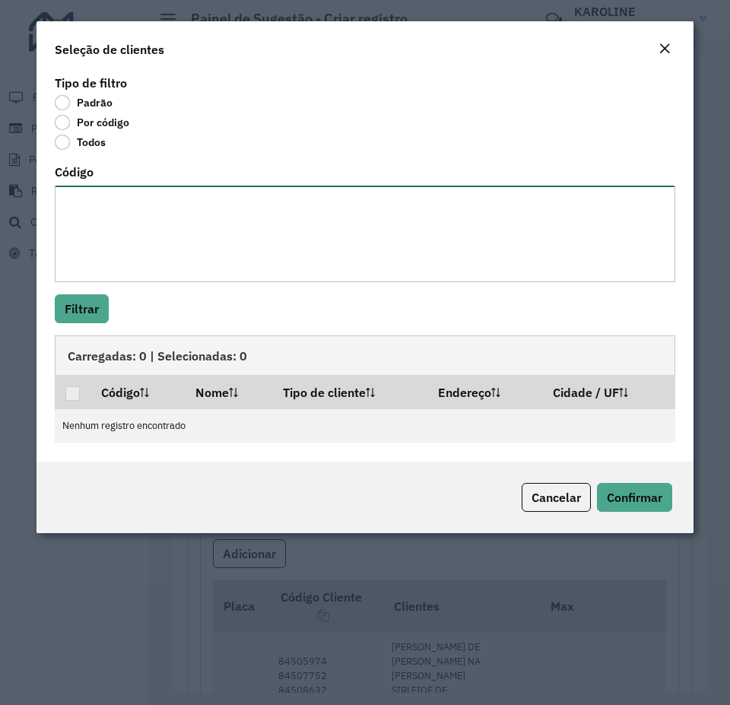
drag, startPoint x: 107, startPoint y: 205, endPoint x: 107, endPoint y: 196, distance: 9.1
click at [107, 205] on textarea "Código" at bounding box center [365, 233] width 620 height 97
paste textarea "***** ***** ***** ***** ***** ***** ***** ***** **** **** ***** **** ***** ****…"
type textarea "***** ***** ***** ***** ***** ***** ***** ***** **** **** ***** **** ***** ****…"
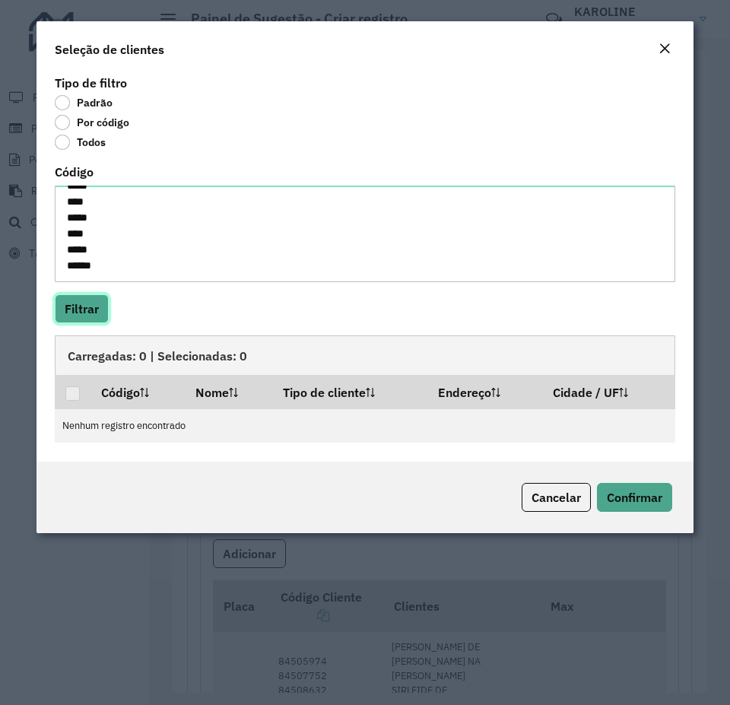
click at [63, 309] on button "Filtrar" at bounding box center [82, 308] width 54 height 29
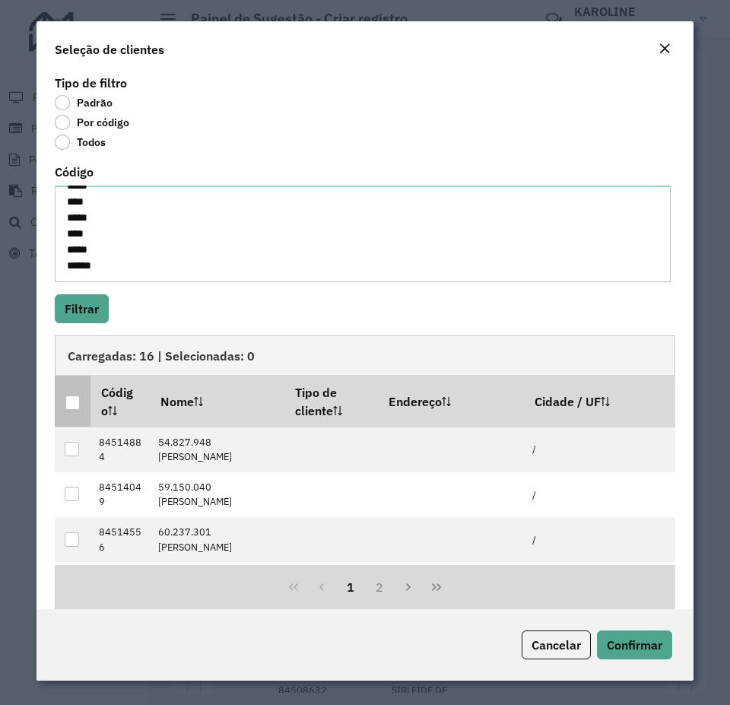
click at [76, 408] on div at bounding box center [72, 402] width 14 height 14
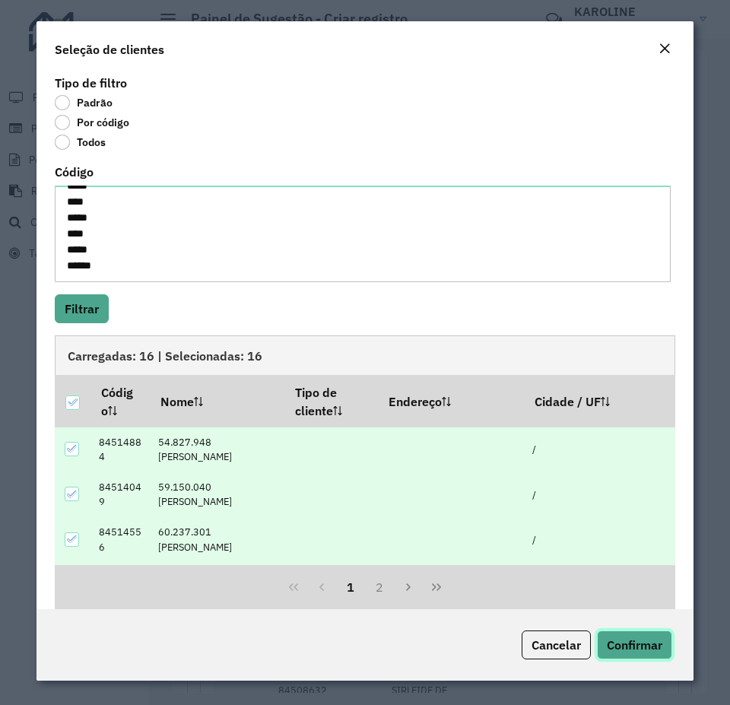
click at [647, 645] on span "Confirmar" at bounding box center [634, 644] width 55 height 15
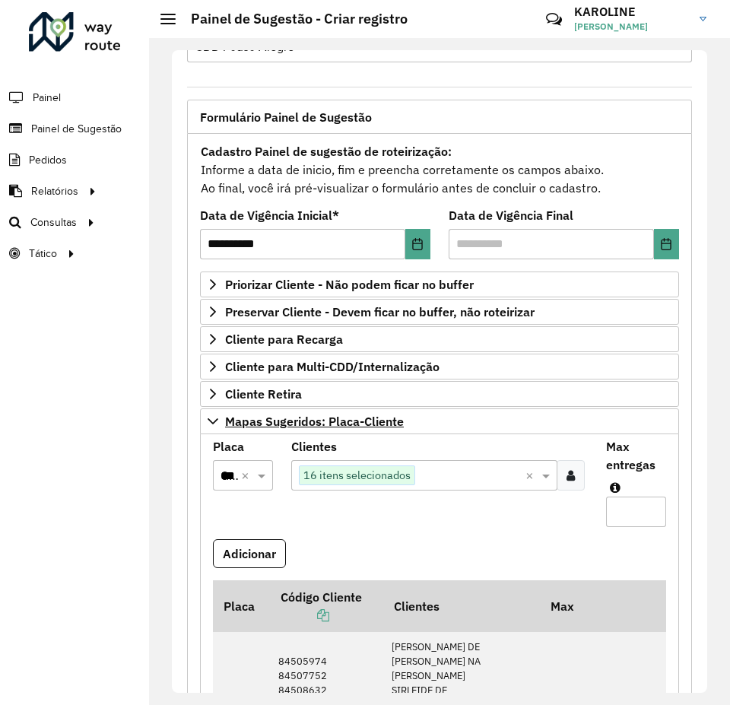
click at [612, 505] on input "**" at bounding box center [636, 511] width 60 height 30
type input "**"
click at [269, 557] on button "Adicionar" at bounding box center [249, 553] width 73 height 29
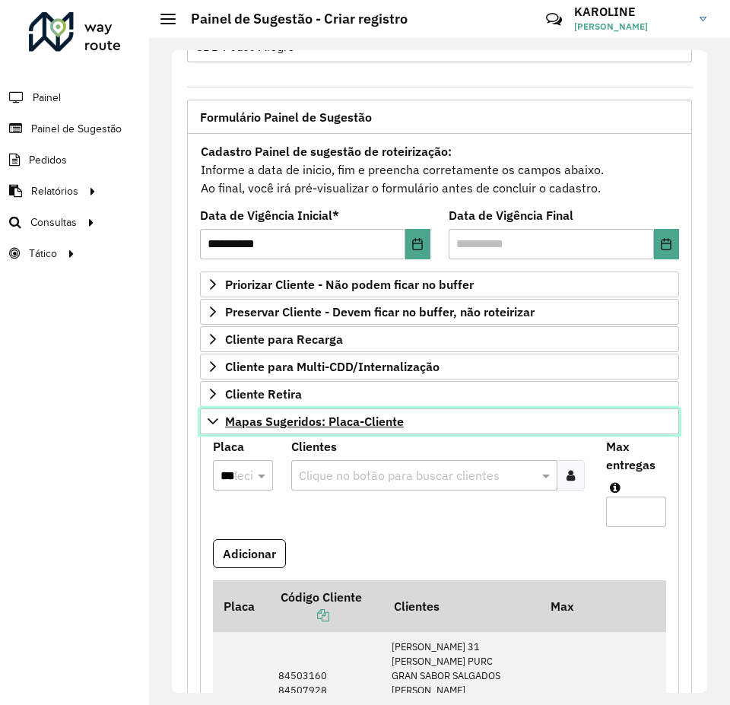
click at [209, 420] on icon at bounding box center [213, 421] width 11 height 6
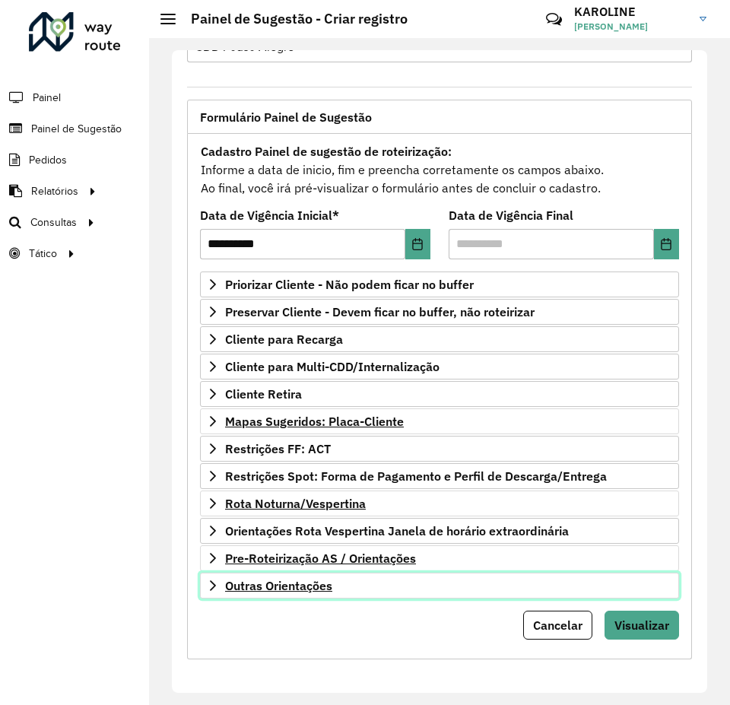
click at [315, 589] on span "Outras Orientações" at bounding box center [278, 585] width 107 height 12
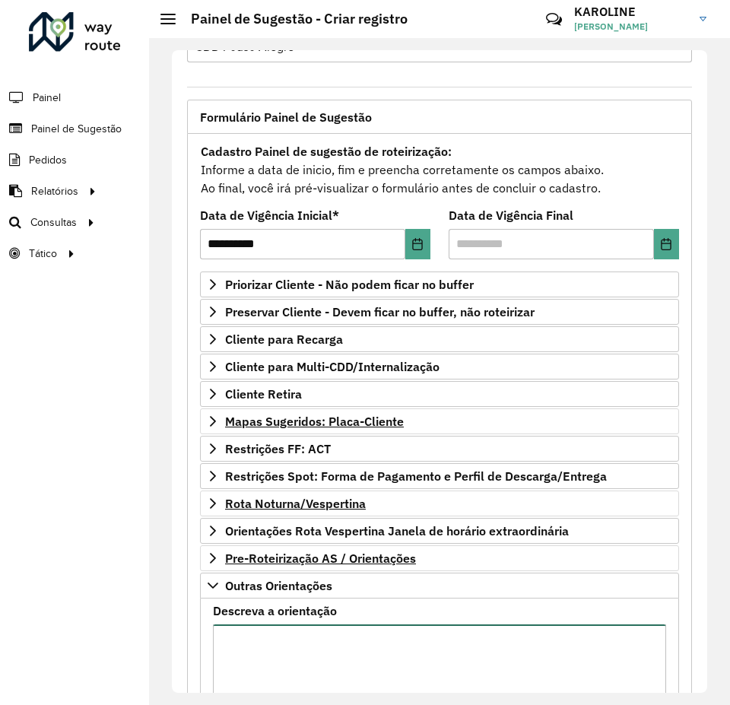
click at [318, 640] on textarea "Descreva a orientação" at bounding box center [439, 688] width 453 height 128
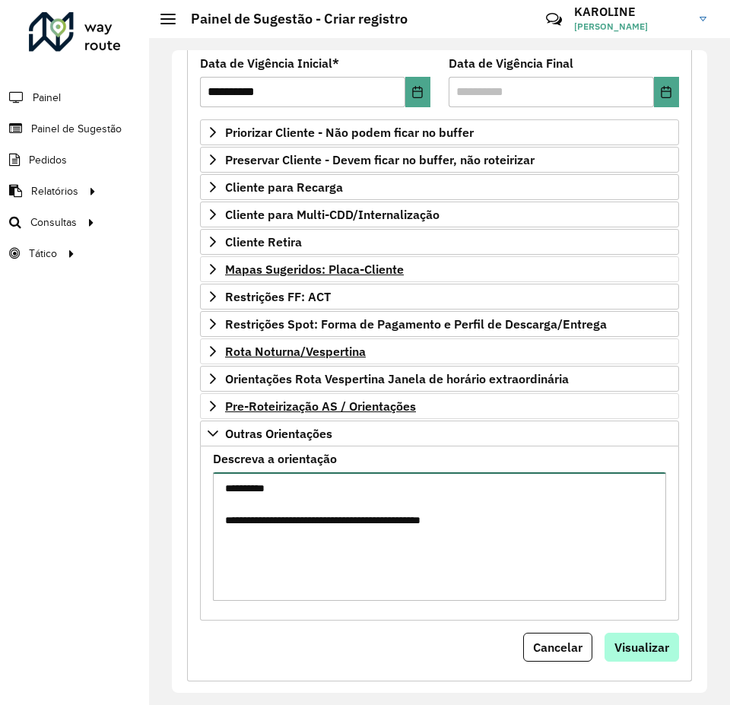
type textarea "**********"
click at [628, 642] on span "Visualizar" at bounding box center [641, 646] width 55 height 15
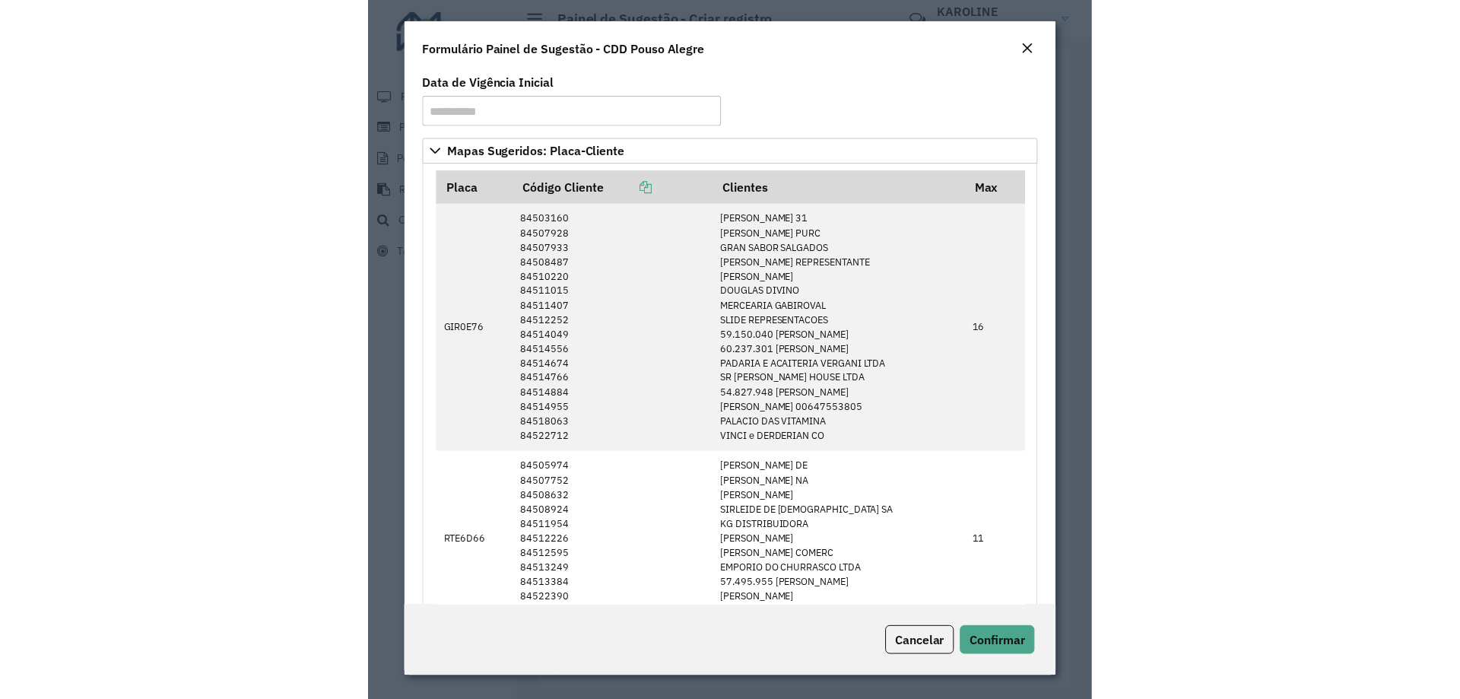
scroll to position [152, 0]
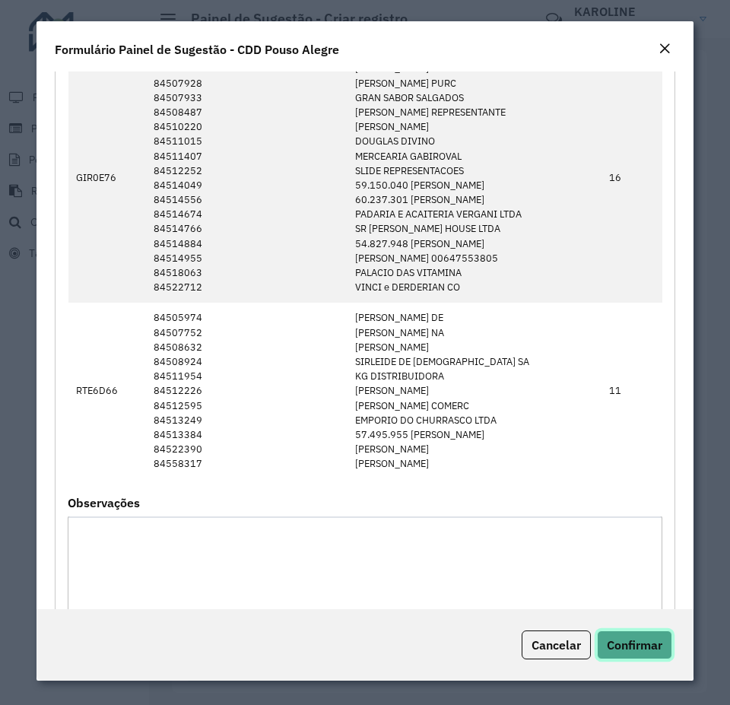
click at [642, 648] on span "Confirmar" at bounding box center [634, 644] width 55 height 15
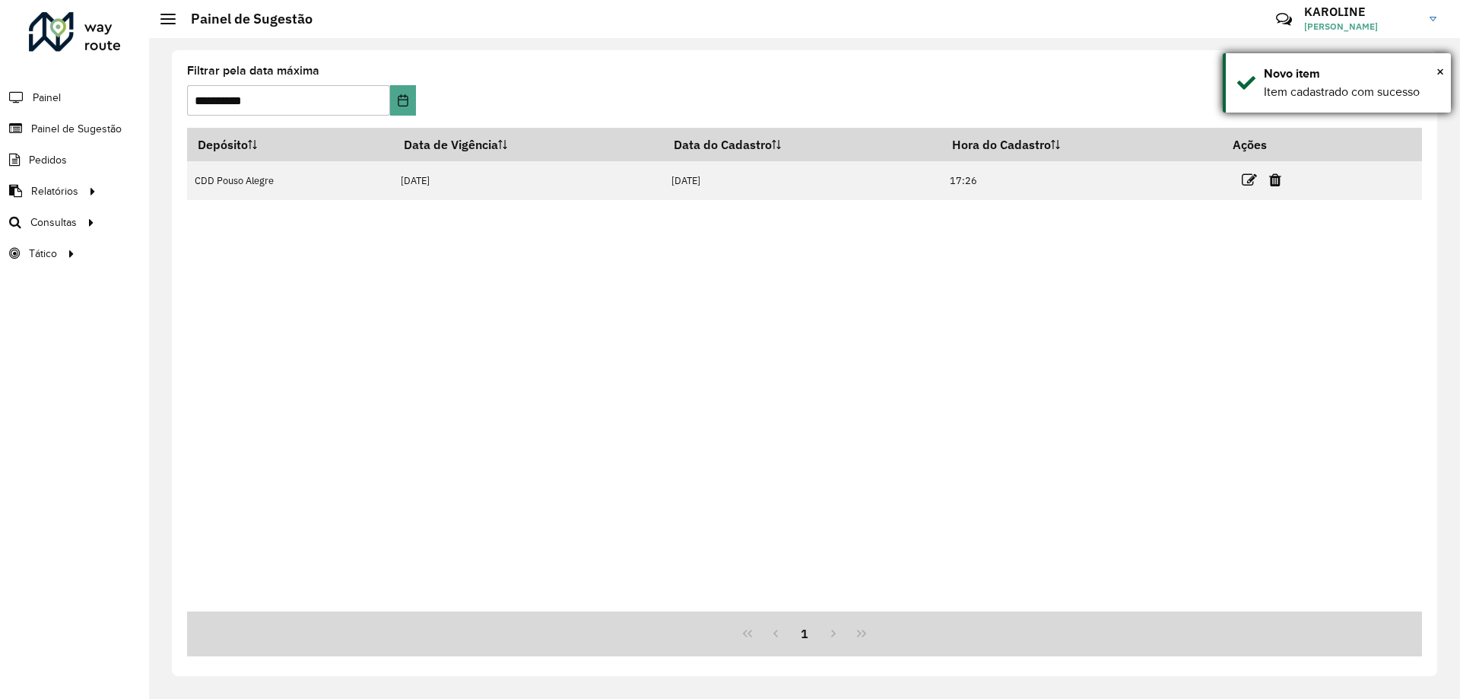
click at [1446, 66] on div "× Novo item Item cadastrado com sucesso" at bounding box center [1336, 82] width 228 height 59
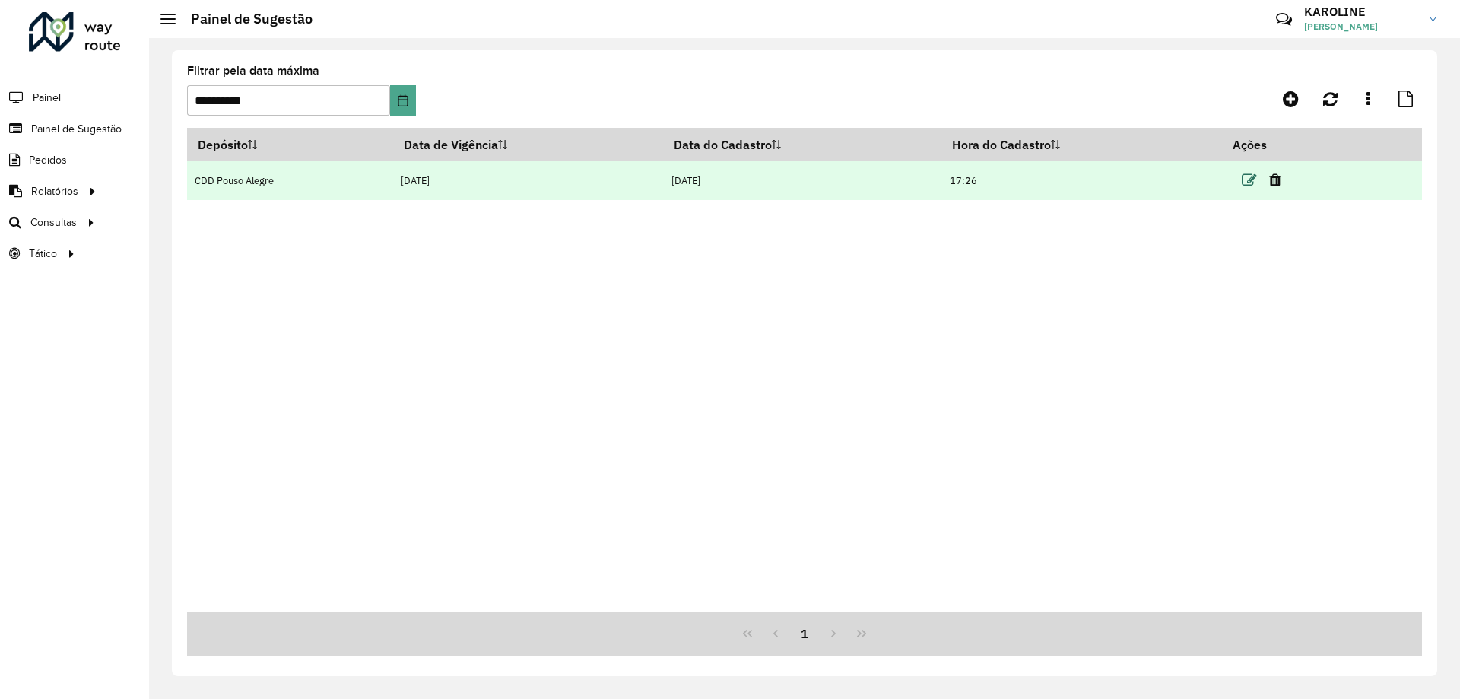
click at [1251, 177] on icon at bounding box center [1248, 180] width 15 height 15
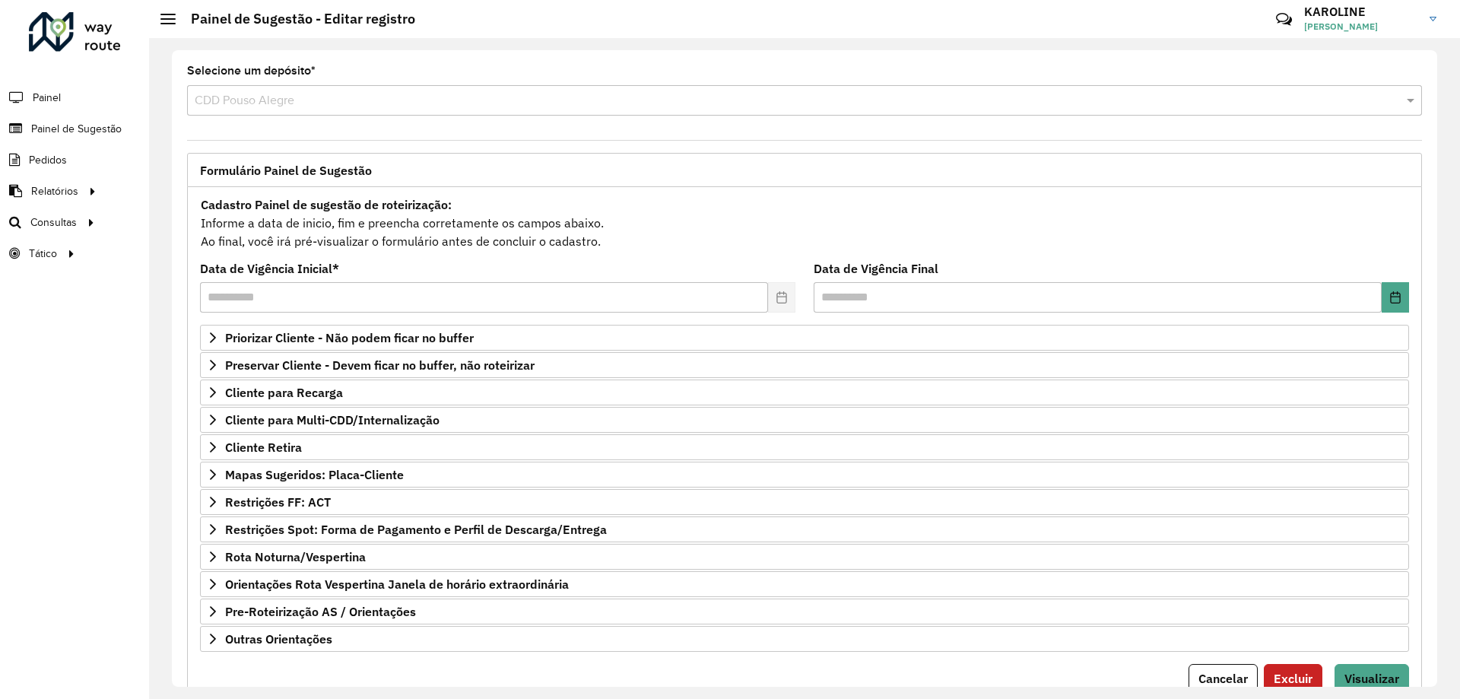
scroll to position [59, 0]
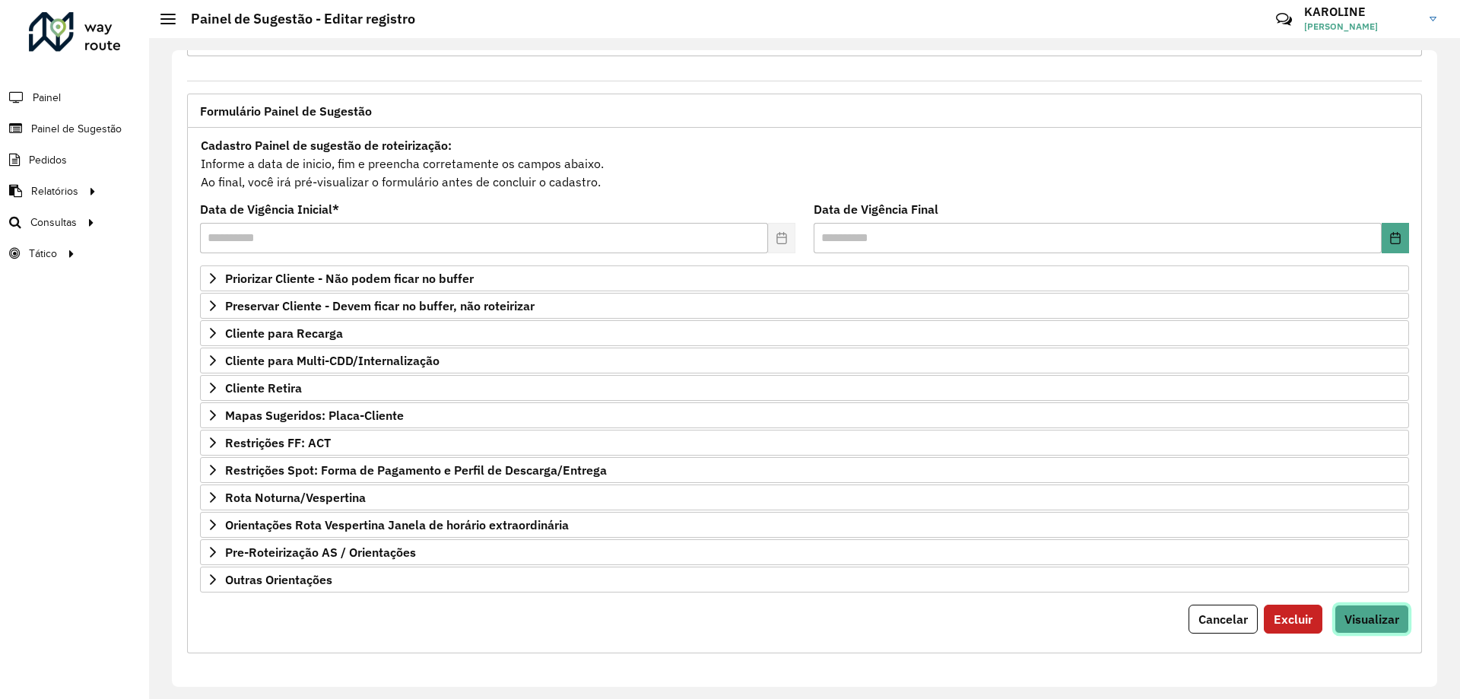
click at [1381, 621] on span "Visualizar" at bounding box center [1371, 618] width 55 height 15
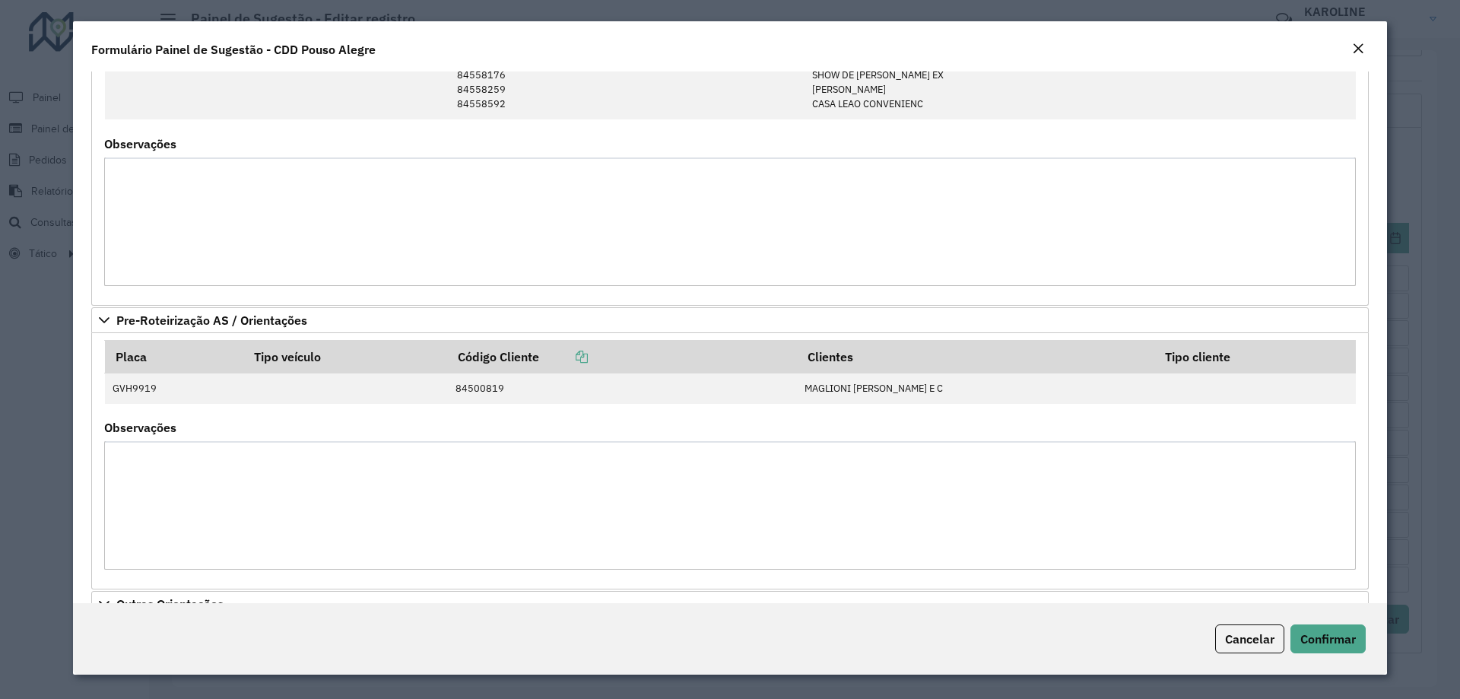
scroll to position [1172, 0]
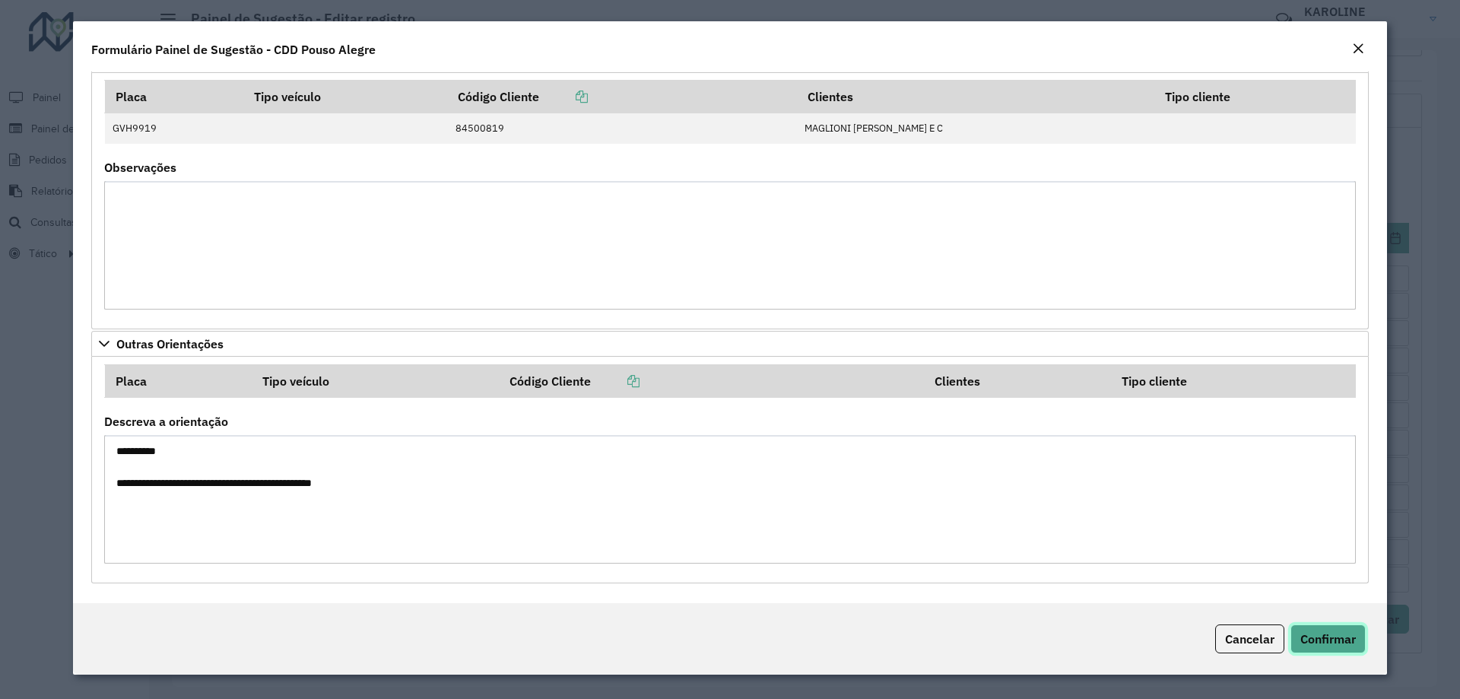
click at [1314, 635] on span "Confirmar" at bounding box center [1327, 638] width 55 height 15
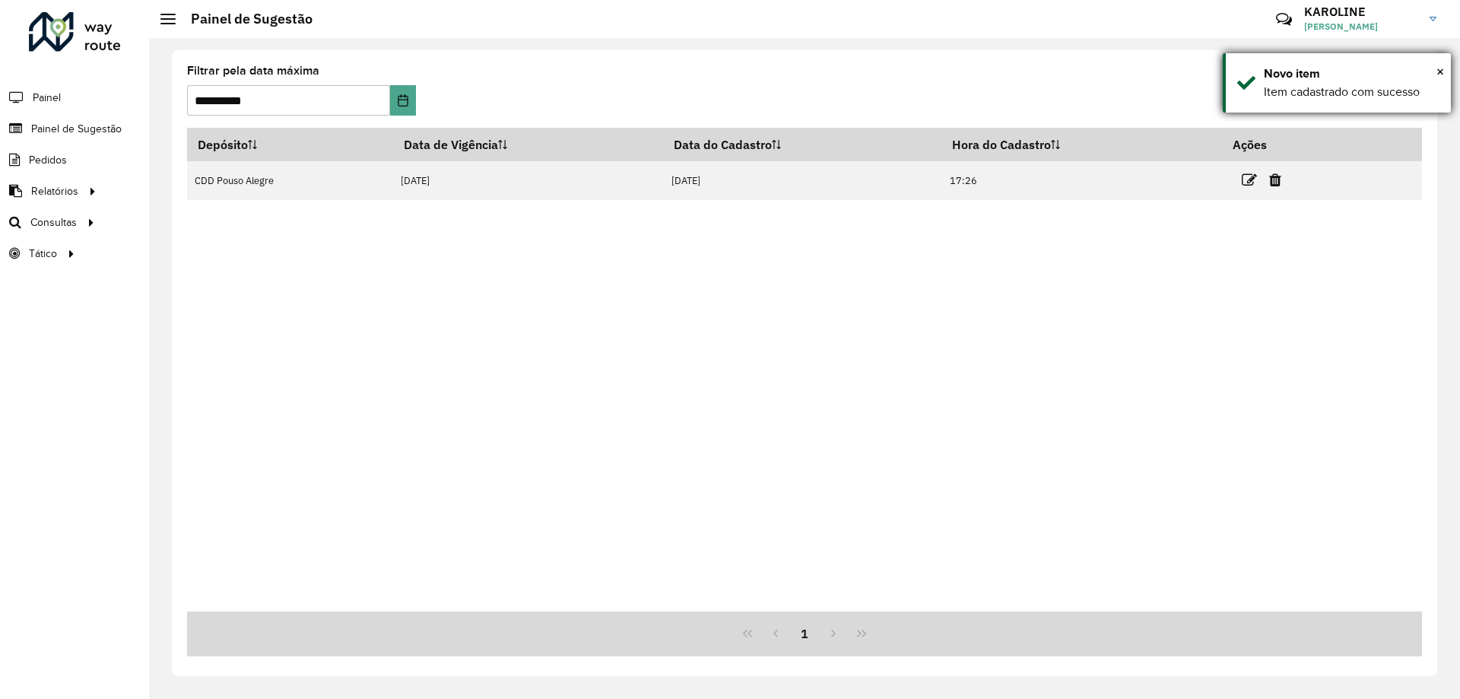
click at [1444, 71] on div "× Novo item Item cadastrado com sucesso" at bounding box center [1336, 82] width 228 height 59
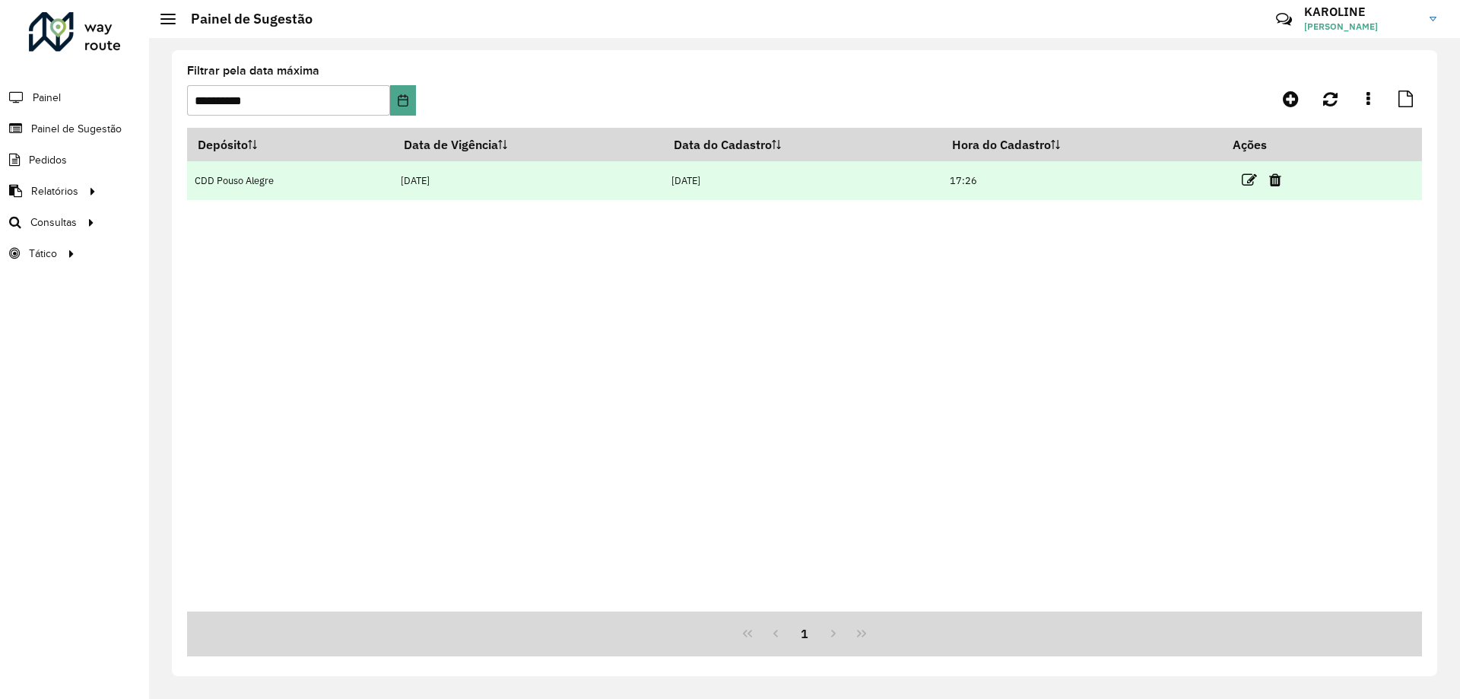
drag, startPoint x: 560, startPoint y: 352, endPoint x: 490, endPoint y: 182, distance: 184.4
click at [560, 350] on div "Depósito Data de Vigência Data do Cadastro Hora do Cadastro Ações CDD Pouso Ale…" at bounding box center [804, 369] width 1235 height 483
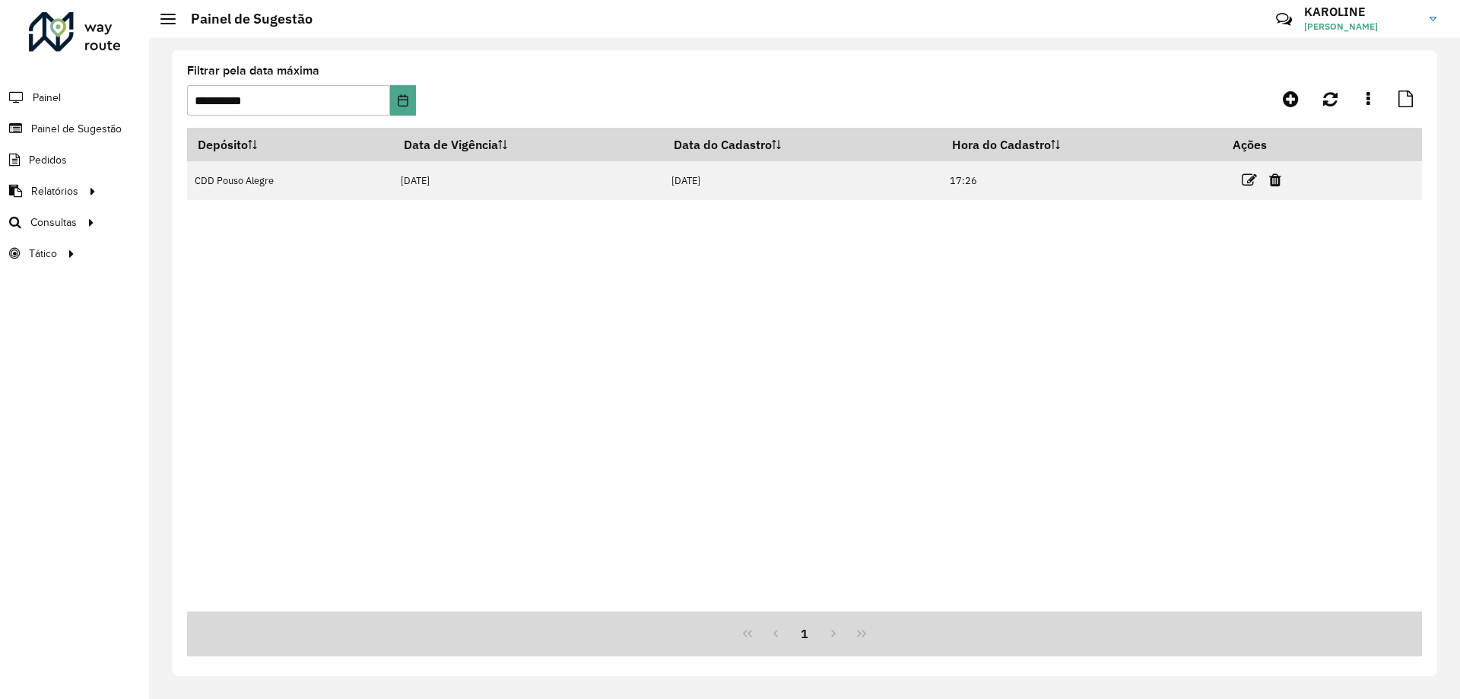
click at [691, 330] on div "Depósito Data de Vigência Data do Cadastro Hora do Cadastro Ações CDD Pouso Ale…" at bounding box center [804, 369] width 1235 height 483
